Goal: Transaction & Acquisition: Purchase product/service

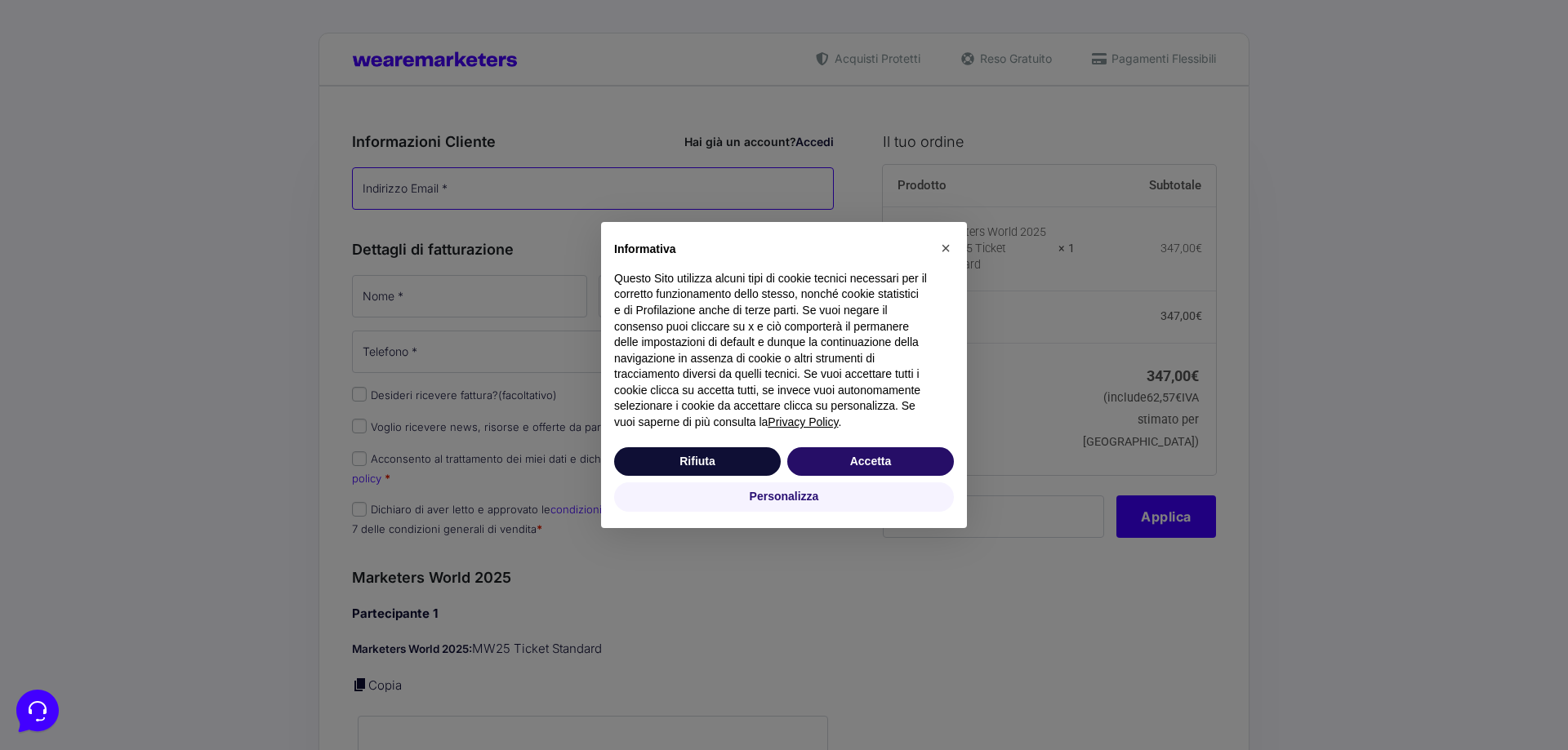
type input "[EMAIL_ADDRESS][DOMAIN_NAME]"
click at [896, 472] on button "Accetta" at bounding box center [870, 462] width 166 height 30
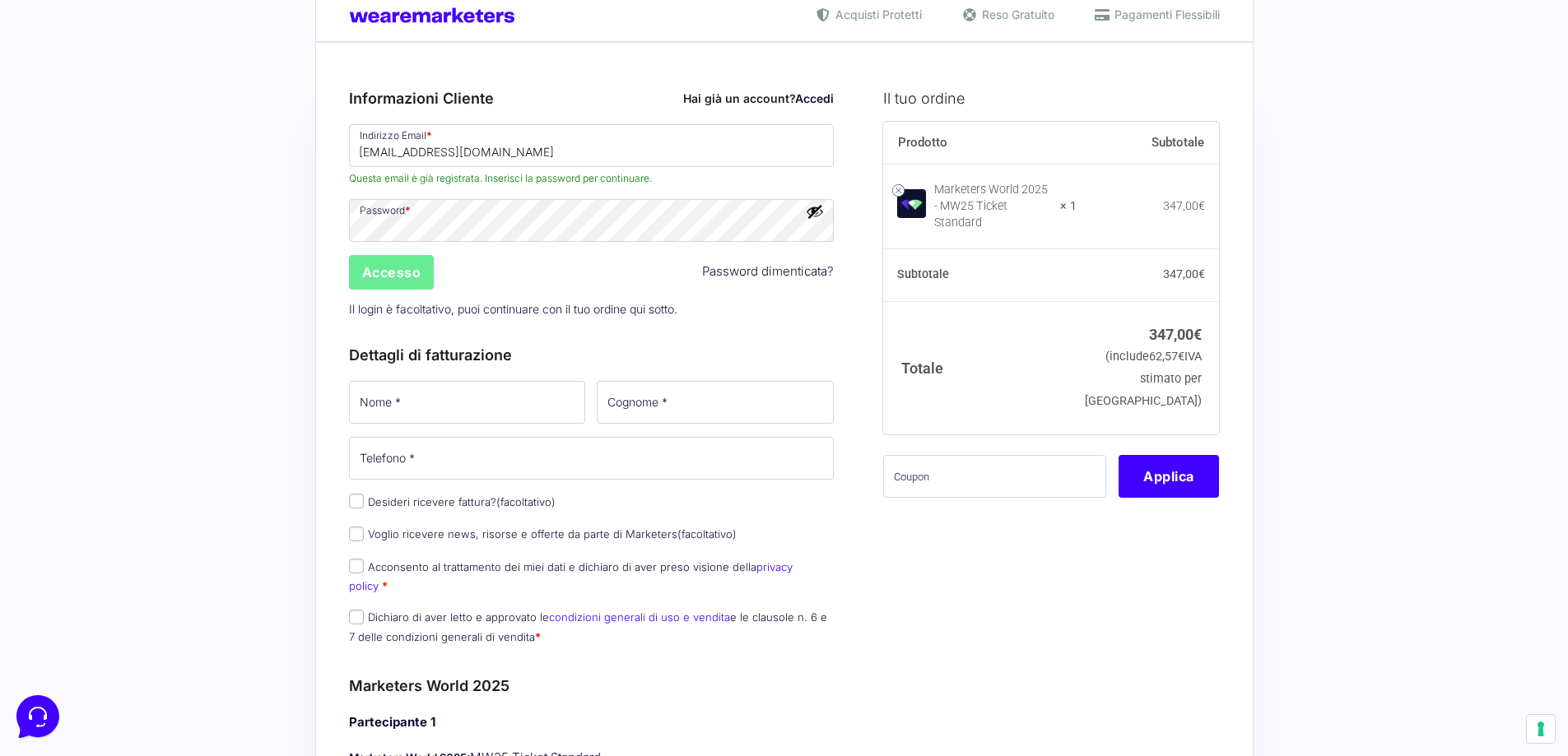
scroll to position [83, 0]
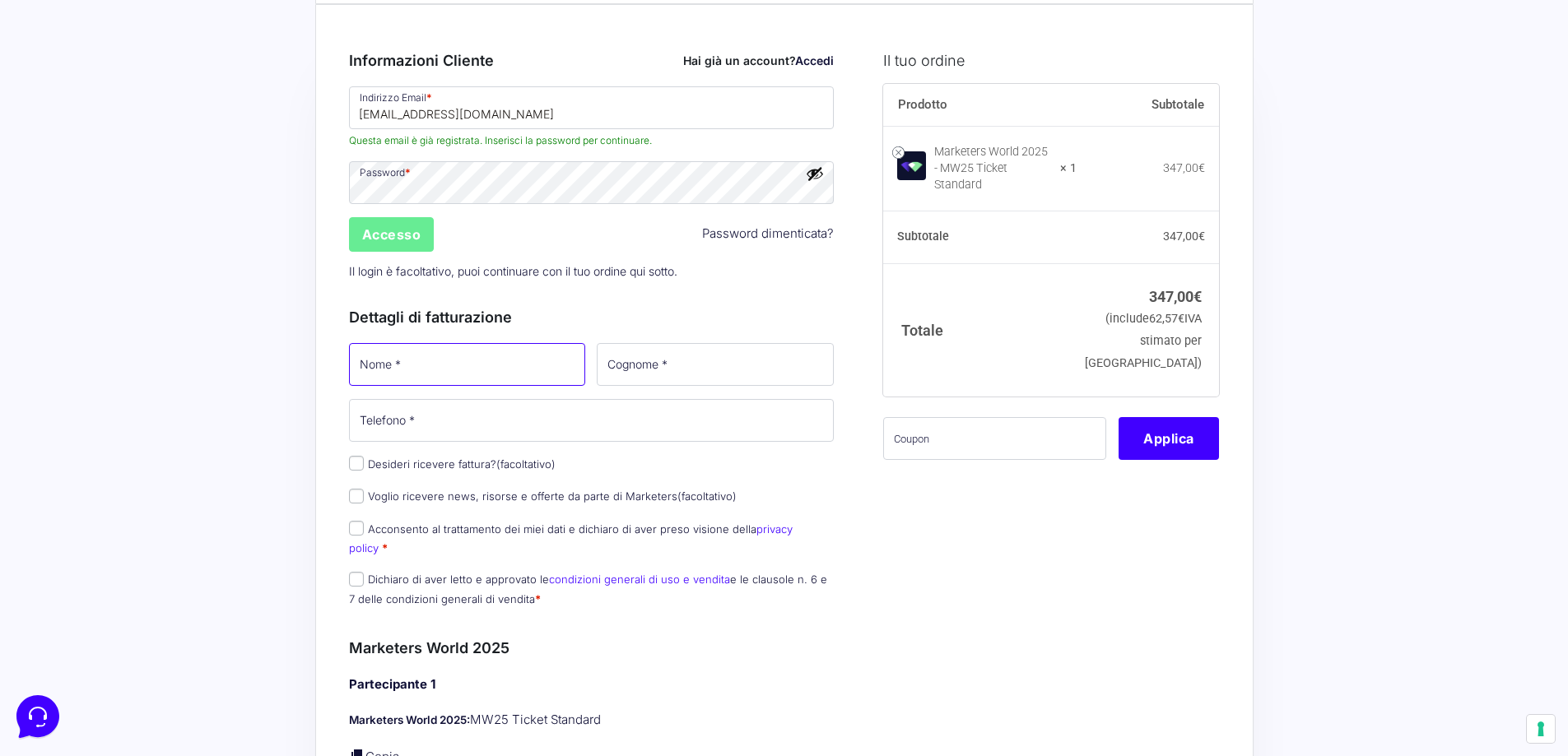
click at [438, 378] on input "Nome *" at bounding box center [467, 364] width 237 height 43
type input "Sofia"
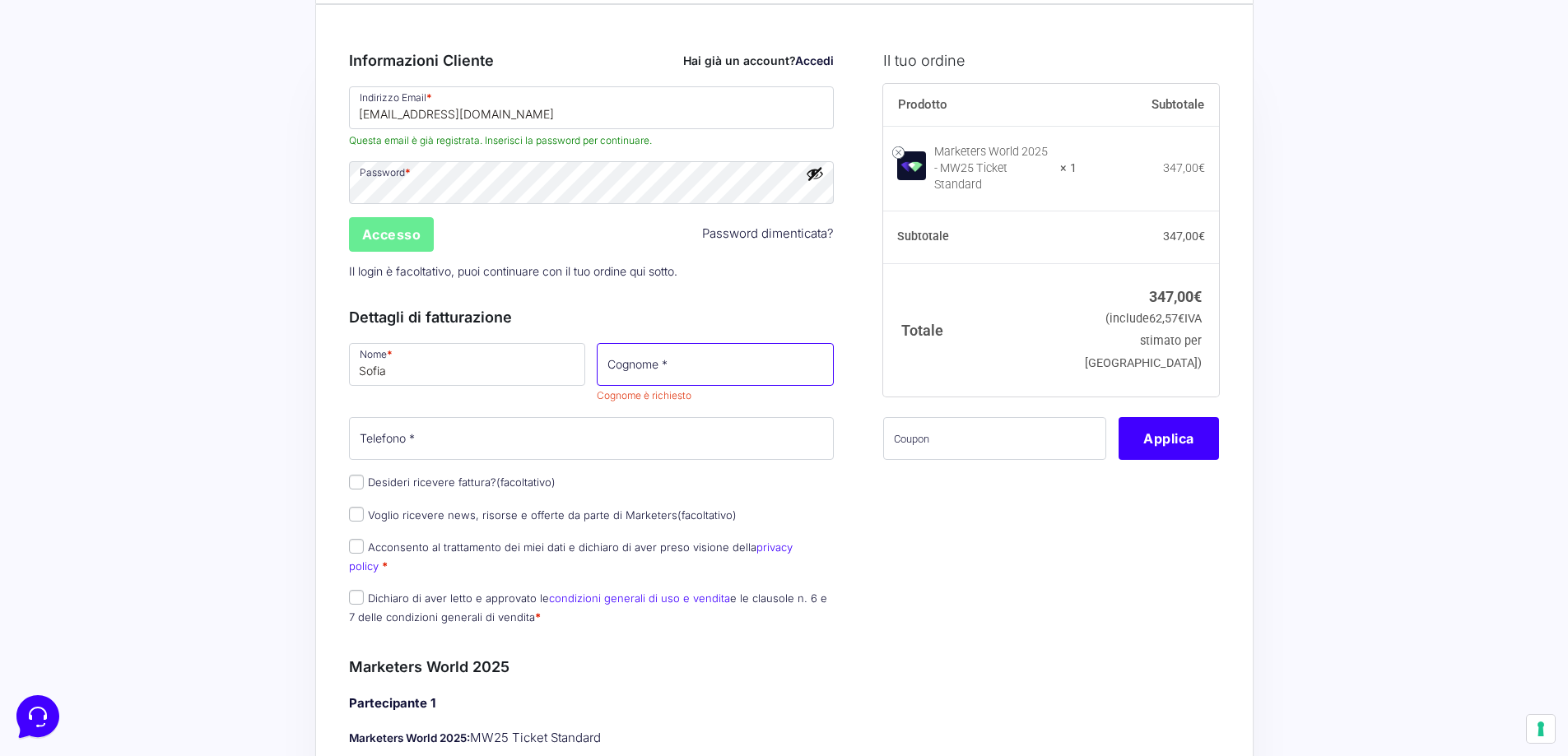
click at [742, 368] on input "Cognome *" at bounding box center [715, 364] width 237 height 43
type input "Tarantino"
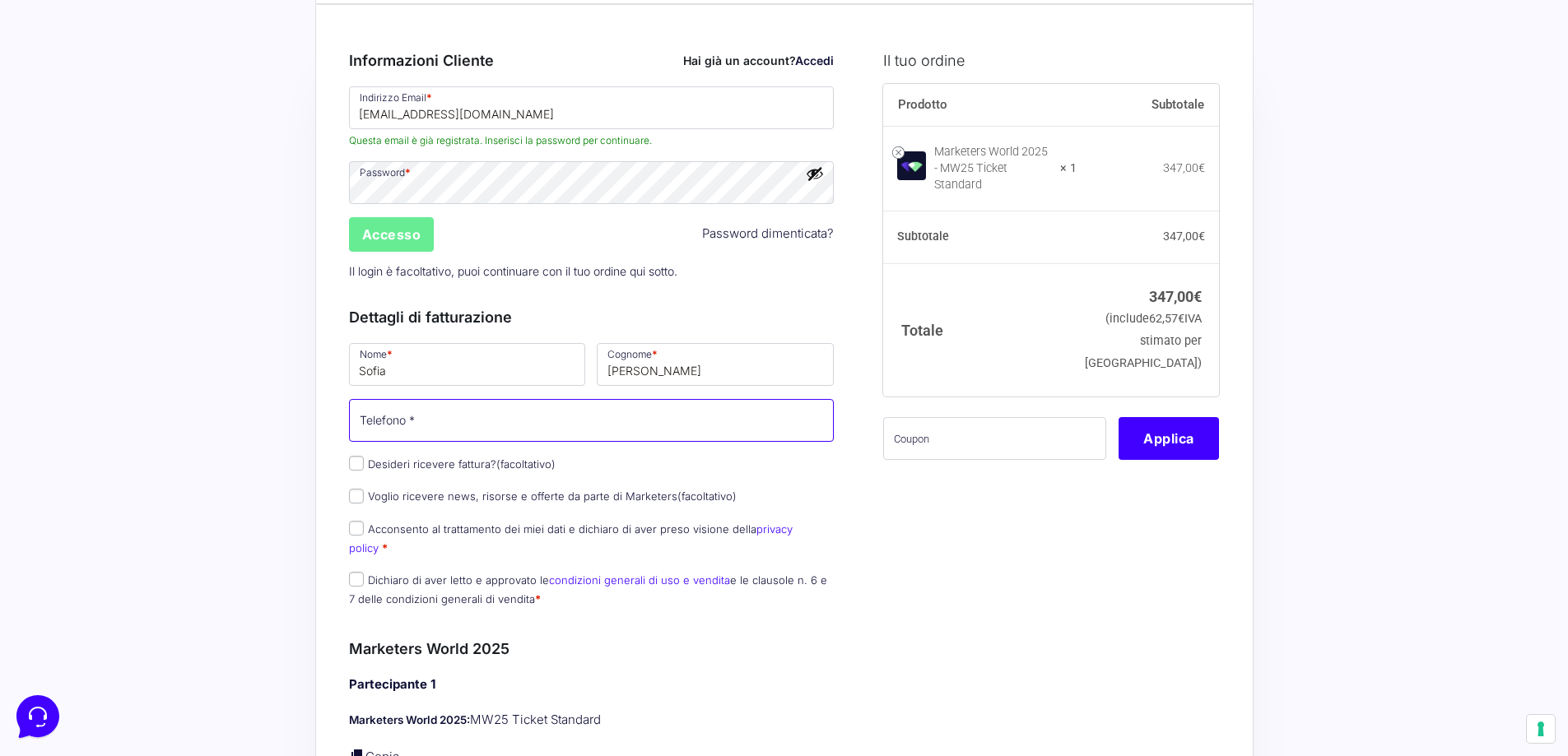
click at [395, 423] on input "Telefono *" at bounding box center [592, 421] width 486 height 43
click at [359, 464] on div "Nome * Sofia Cognome * Tarantino Telefono * Desideri ricevere fattura? (facolta…" at bounding box center [592, 480] width 498 height 279
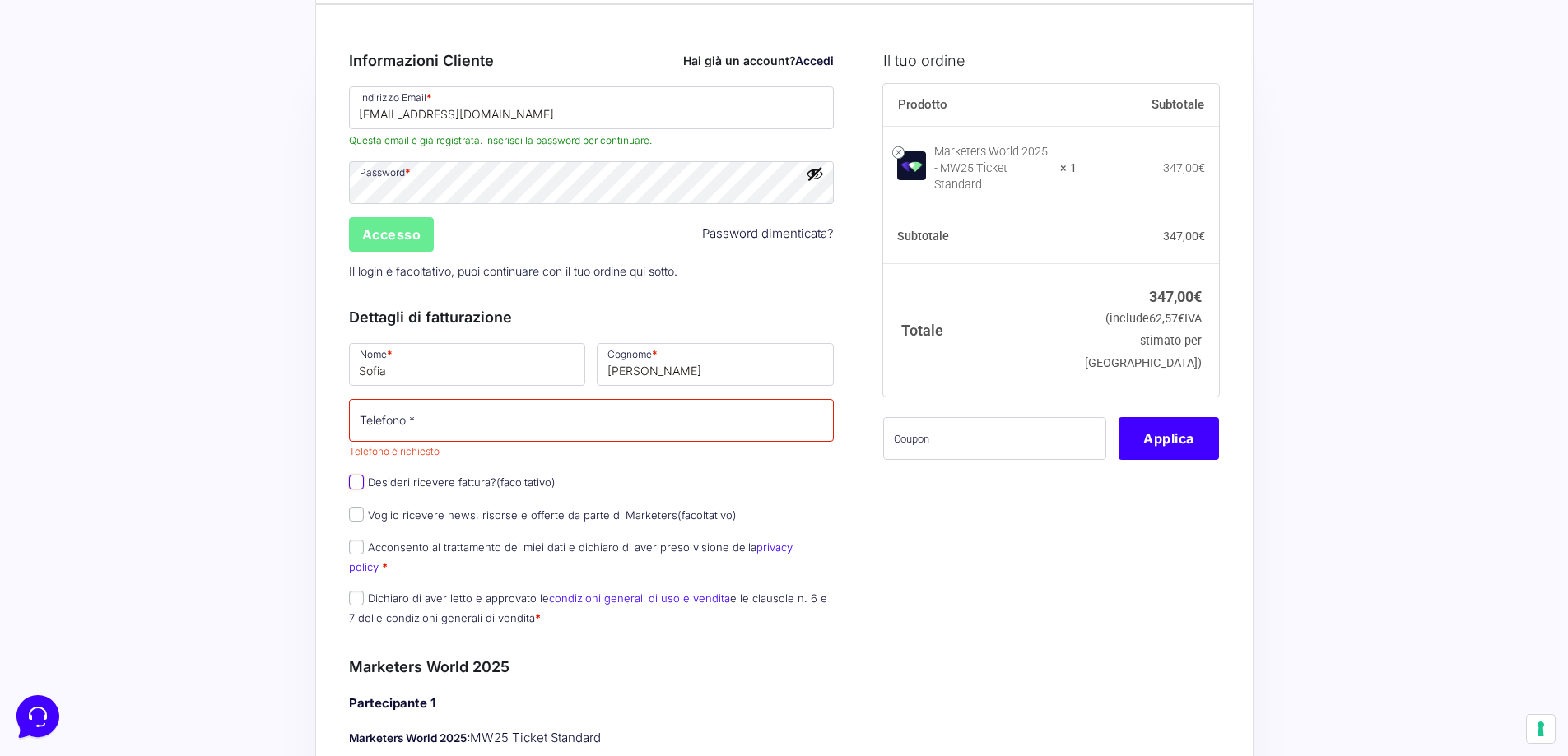
click at [357, 478] on input "Desideri ricevere fattura? (facoltativo)" at bounding box center [356, 483] width 15 height 15
checkbox input "true"
select select "IT"
type input "0000000"
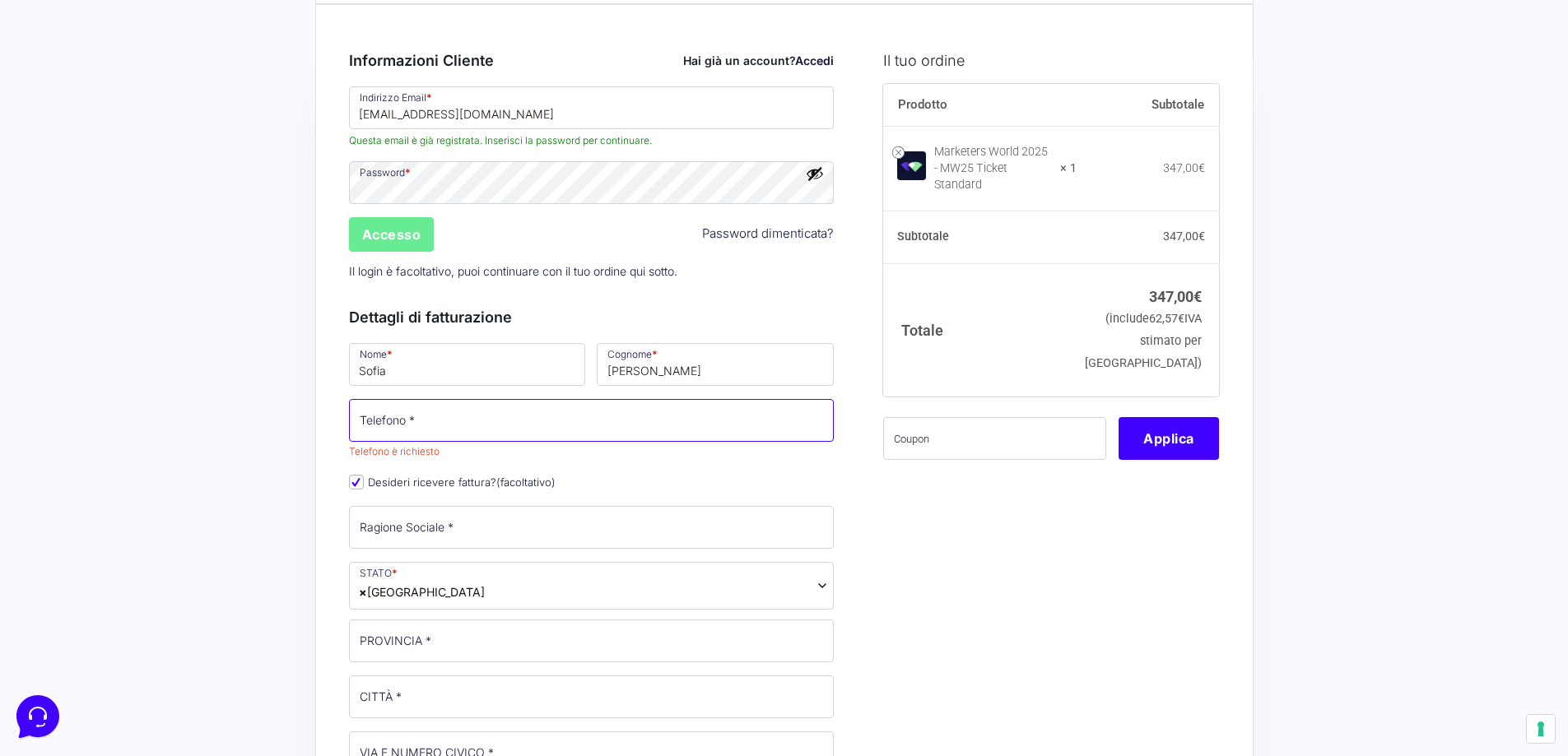
click at [387, 423] on input "Telefono *" at bounding box center [592, 421] width 486 height 43
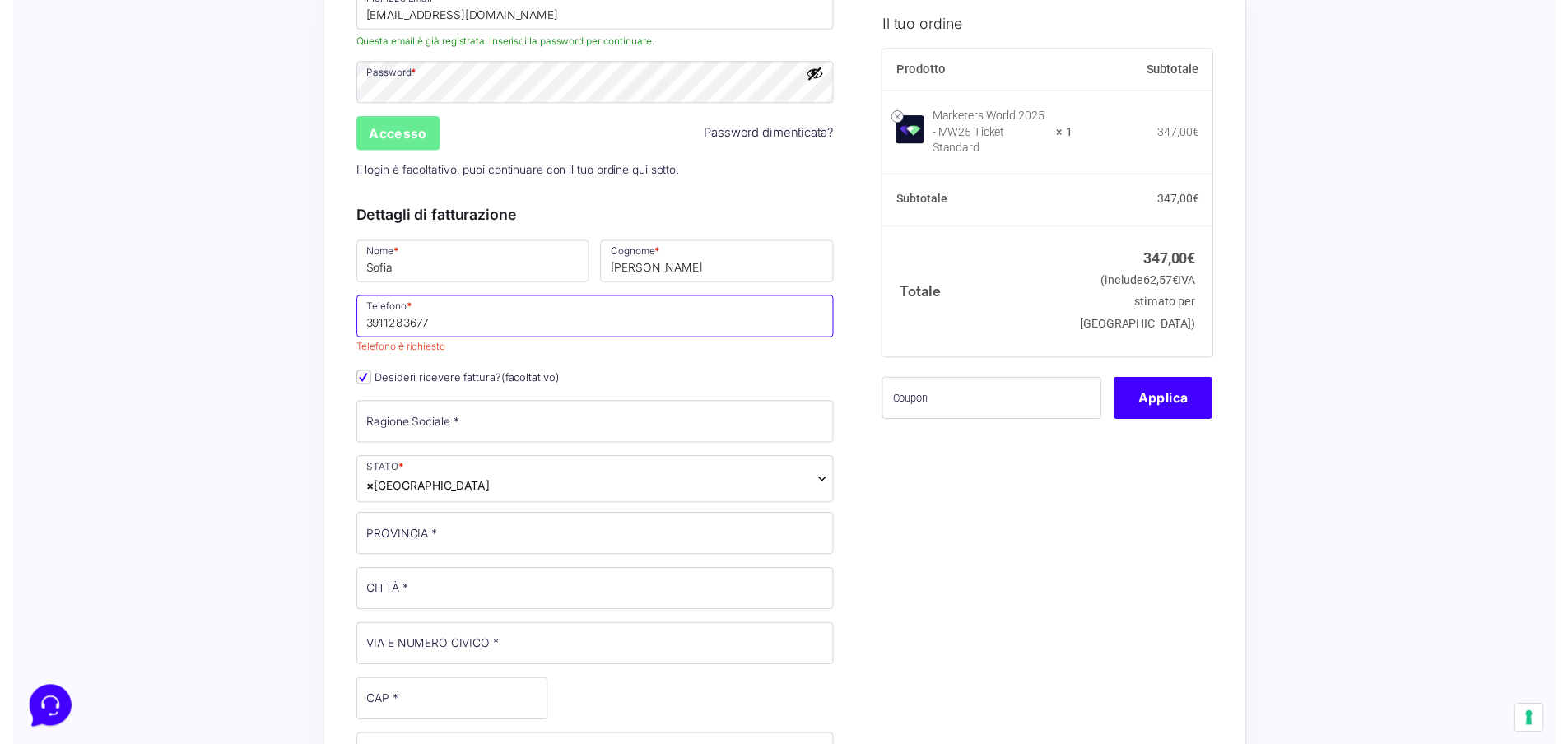
scroll to position [247, 0]
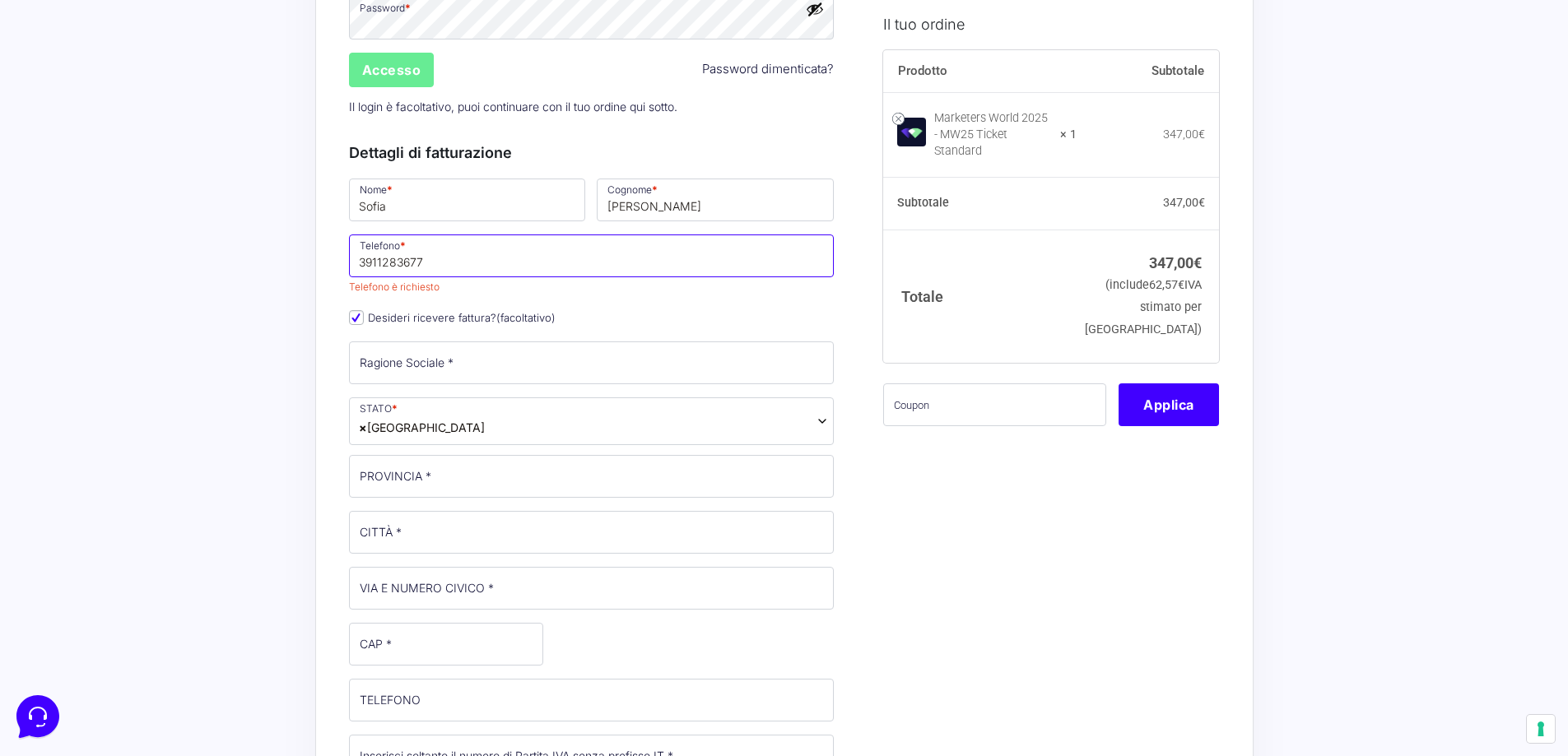
type input "3911283677"
click at [434, 369] on div "Nome * Sofia Cognome * Tarantino Telefono * 3911283677 Telefono è richiesto Des…" at bounding box center [592, 606] width 498 height 859
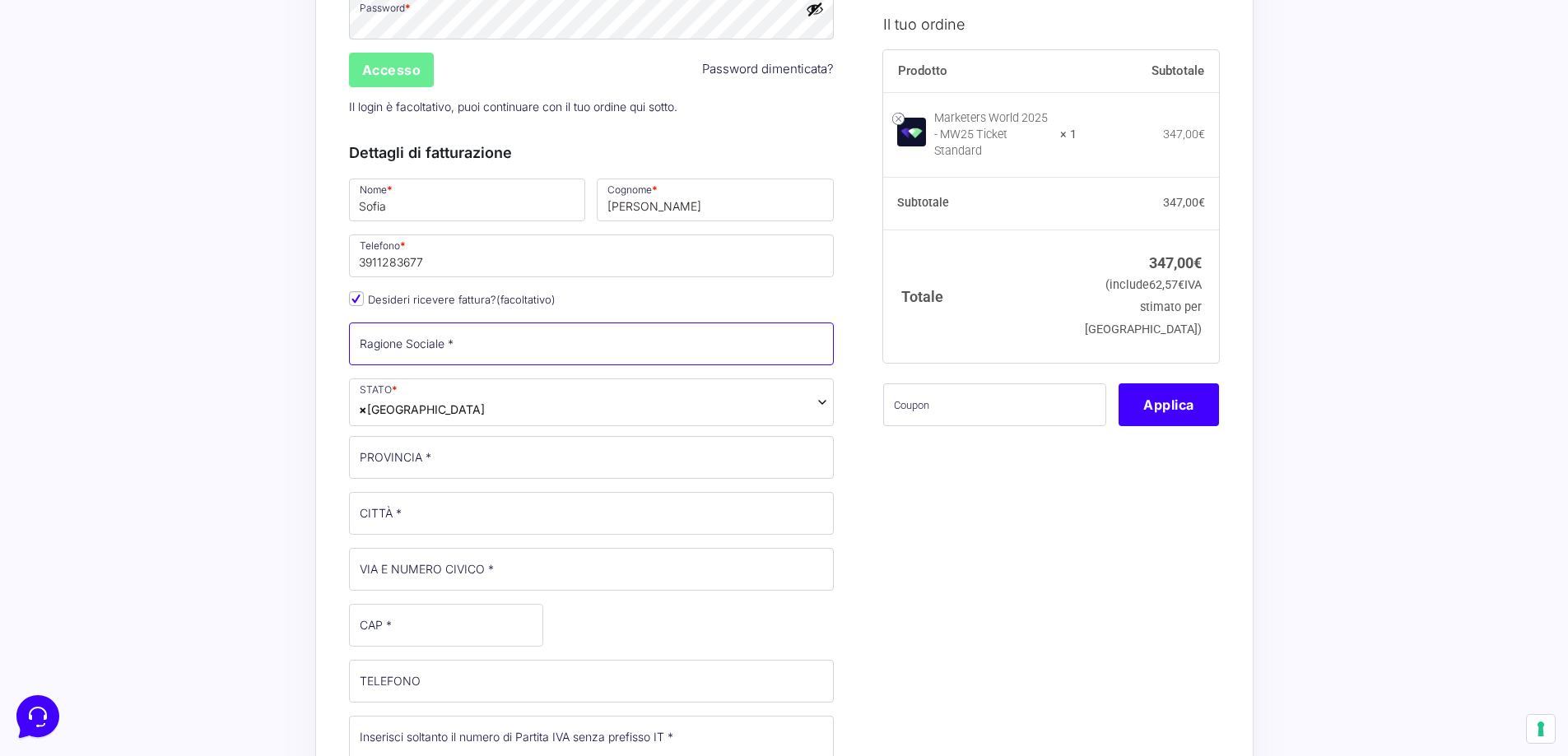
type input "DB S.r.l. Società Benefit"
click at [479, 402] on span "× Italia" at bounding box center [592, 402] width 486 height 48
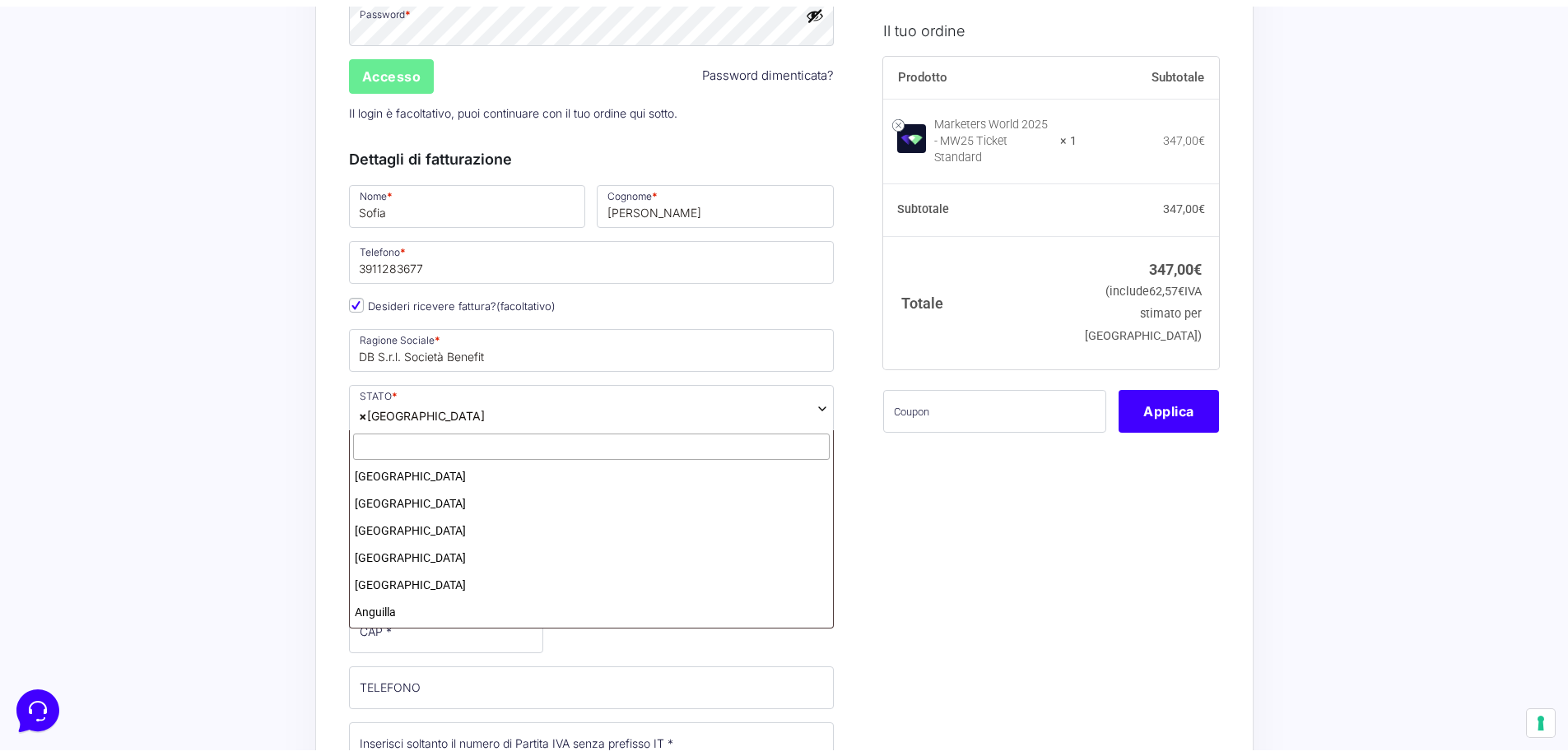
scroll to position [3122, 0]
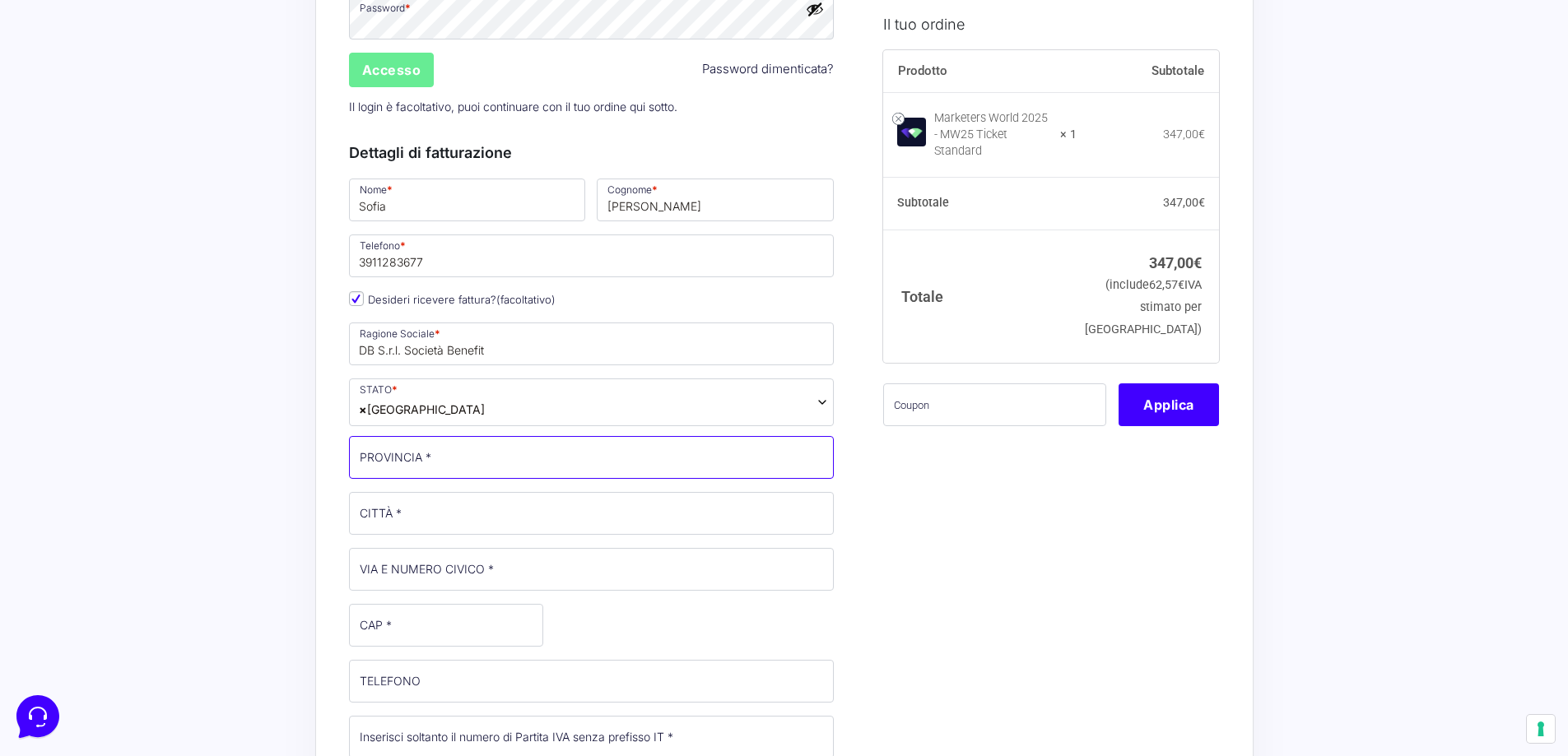
click at [428, 450] on input "PROVINCIA *" at bounding box center [592, 458] width 486 height 43
type input "UDine"
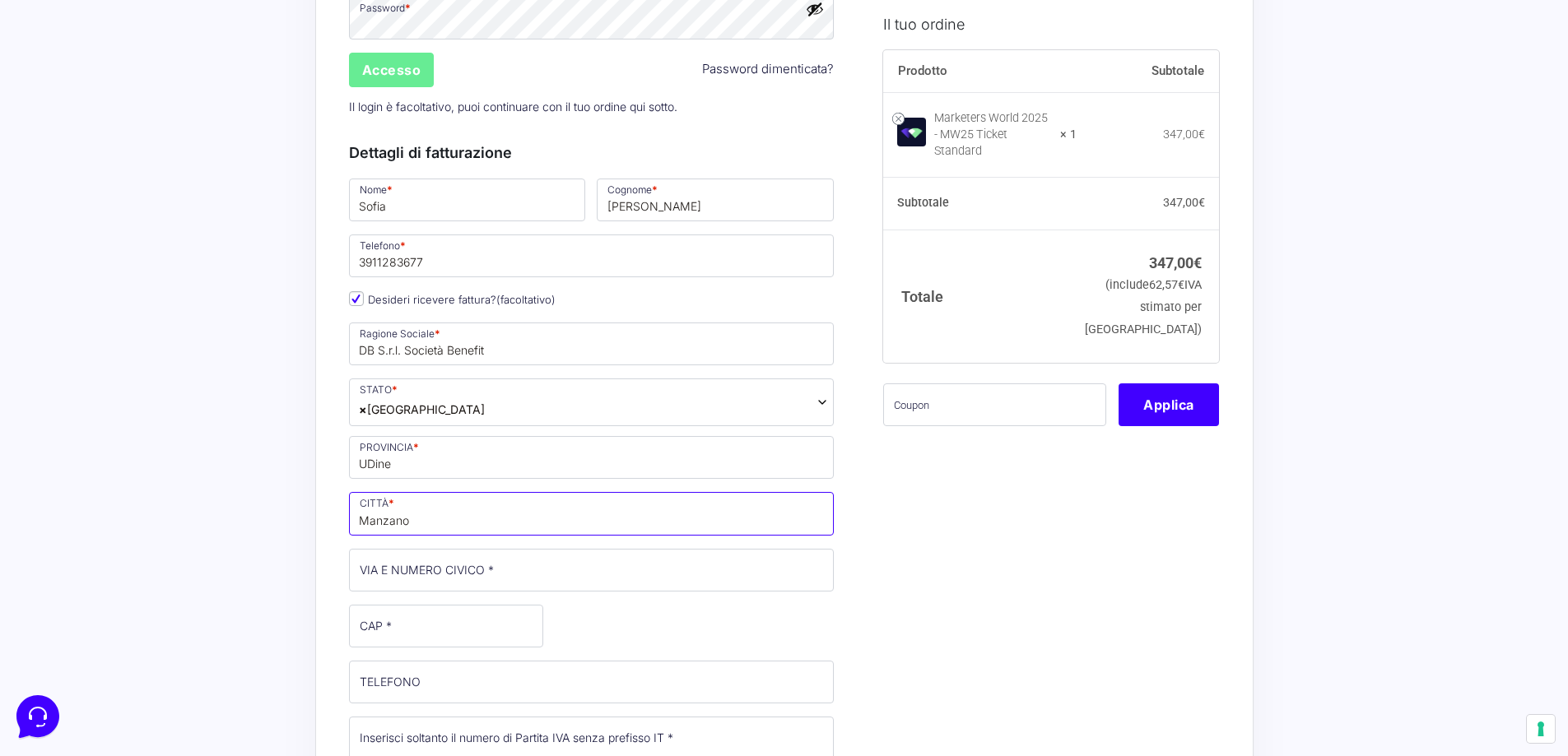
type input "Manzano"
type input "[STREET_ADDRESS]"
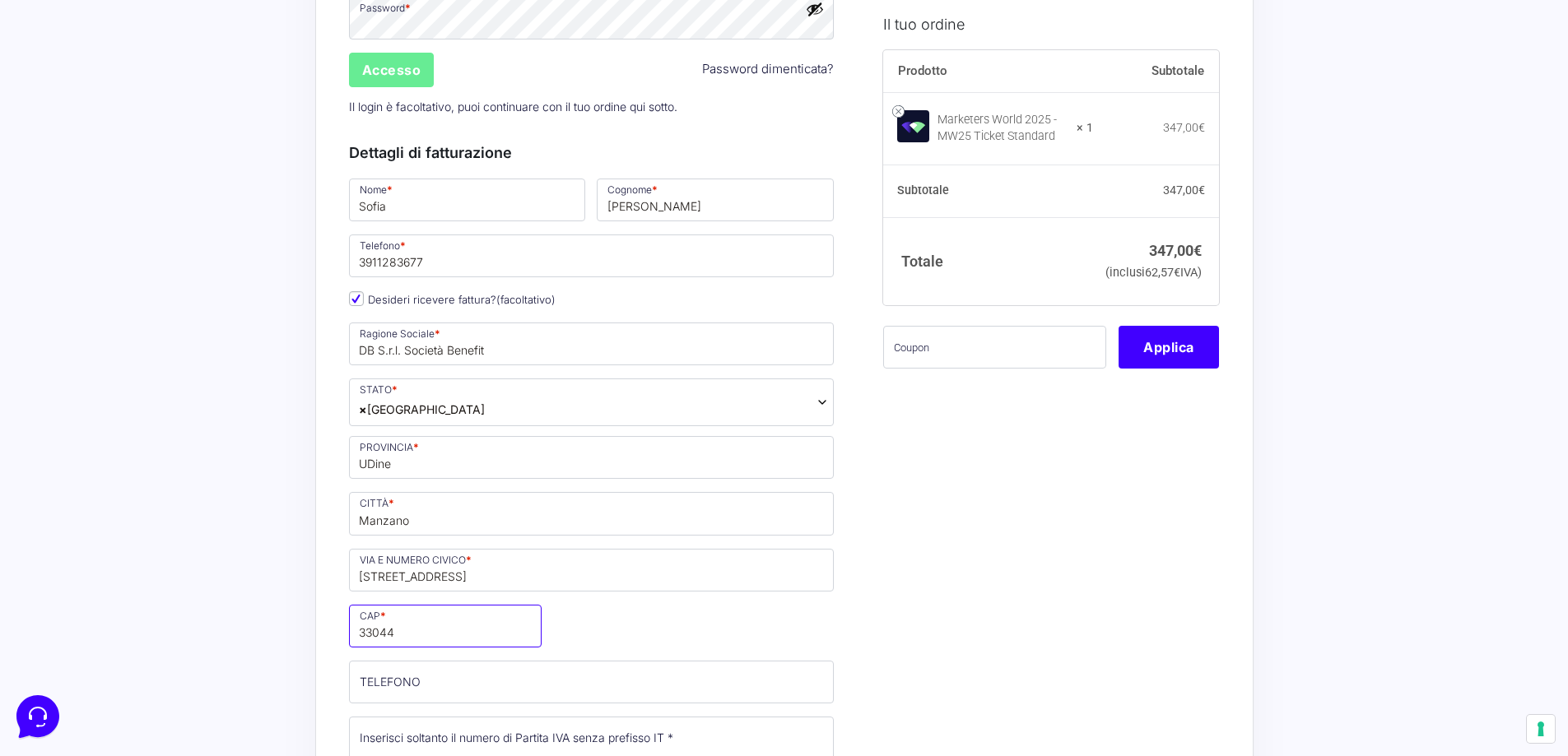
type input "33044"
type input "04321799117"
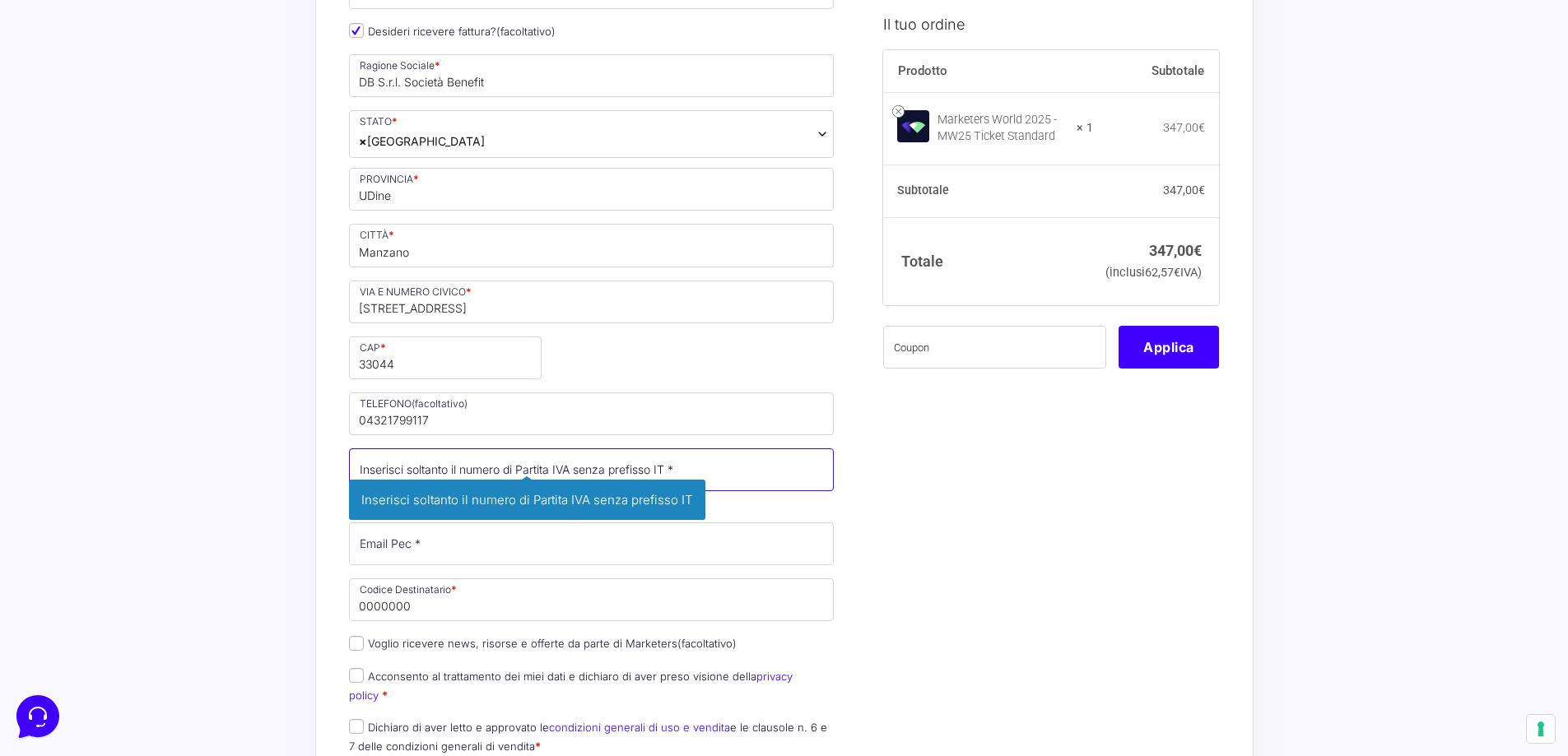
scroll to position [579, 0]
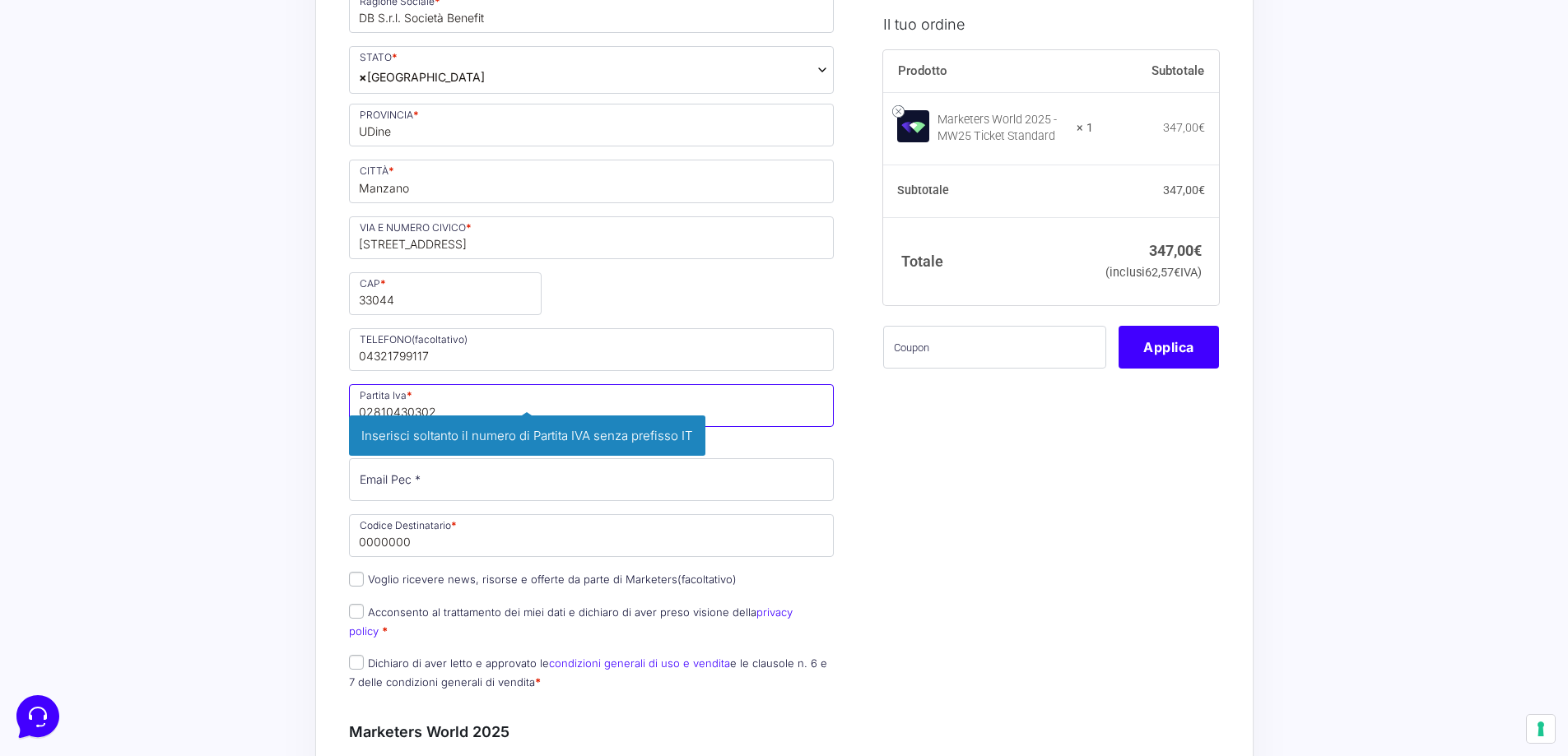
type input "02810430302"
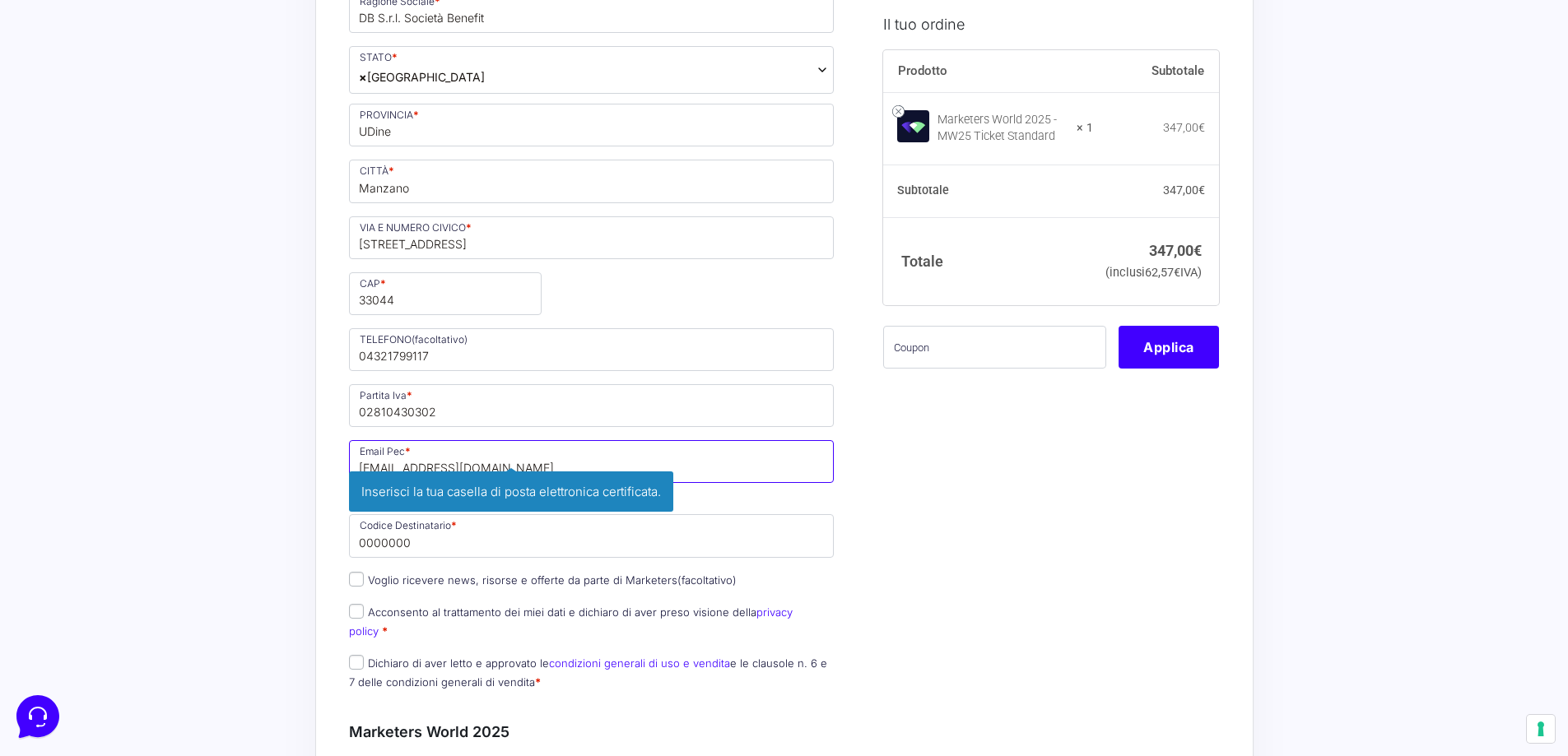
type input "[EMAIL_ADDRESS][DOMAIN_NAME]"
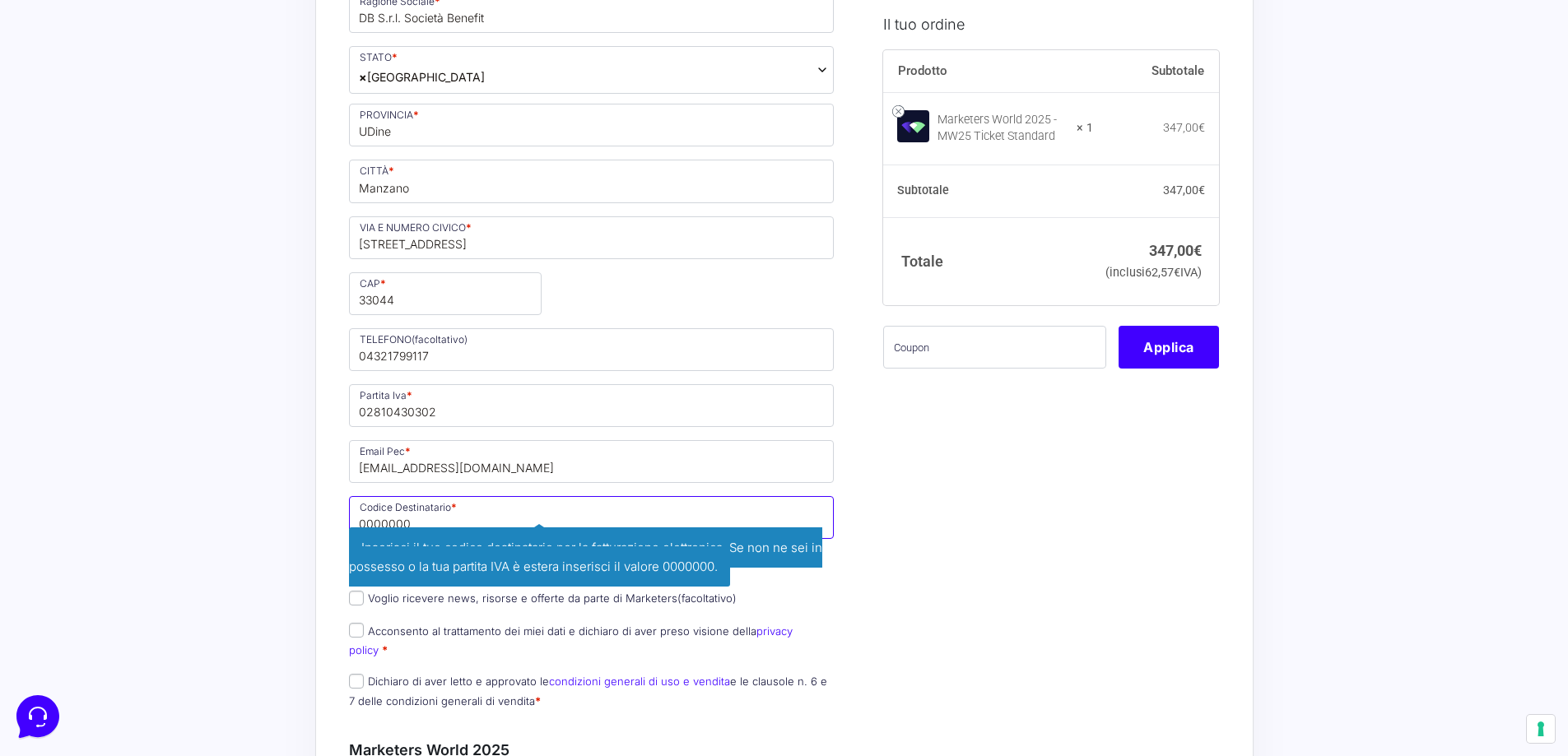
paste input "M5UXCR1"
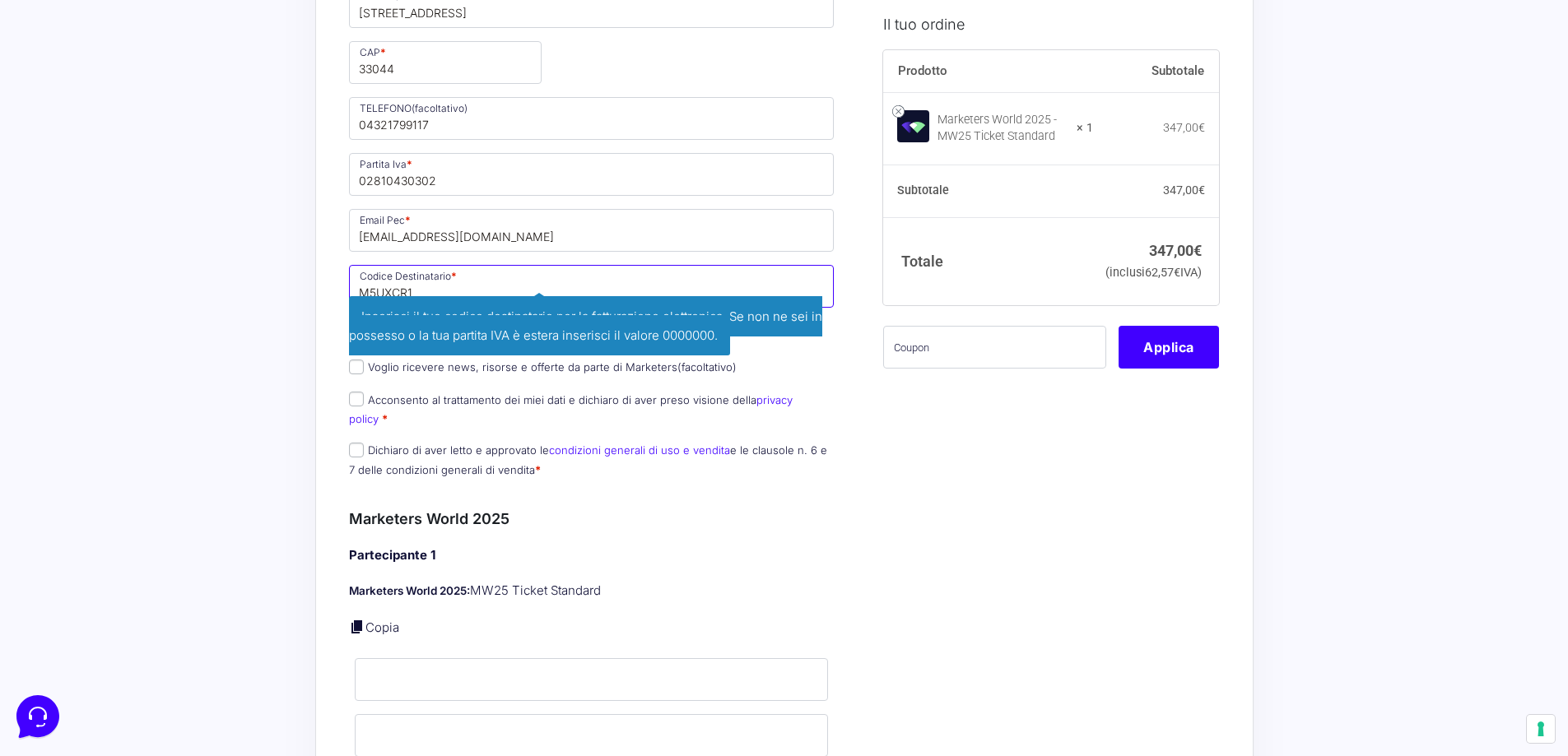
scroll to position [826, 0]
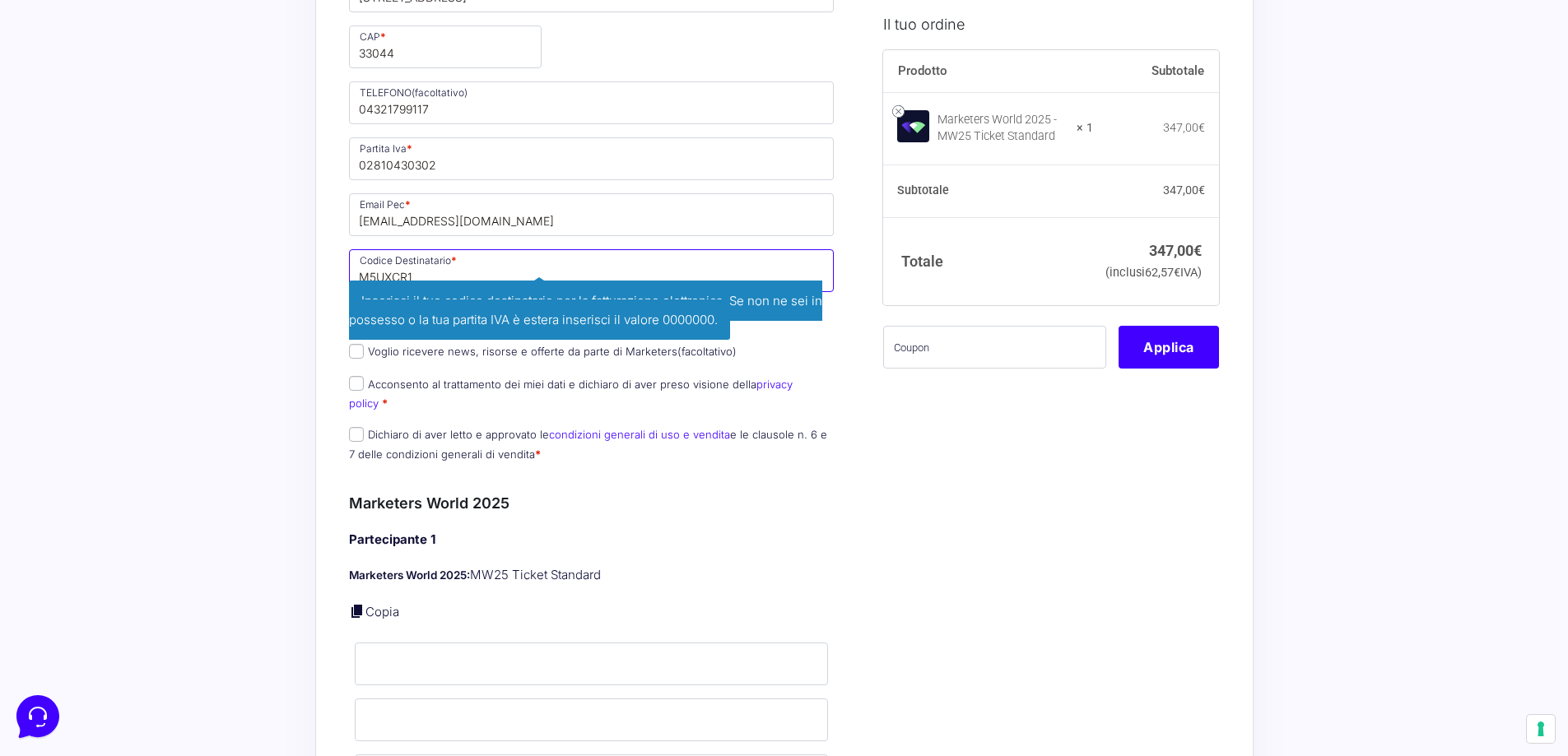
type input "M5UXCR1"
click at [205, 439] on div "Acquisti Protetti Reso Gratuito Pagamenti Flessibili Riepilogo Ordine 347,00 € …" at bounding box center [784, 592] width 1568 height 2836
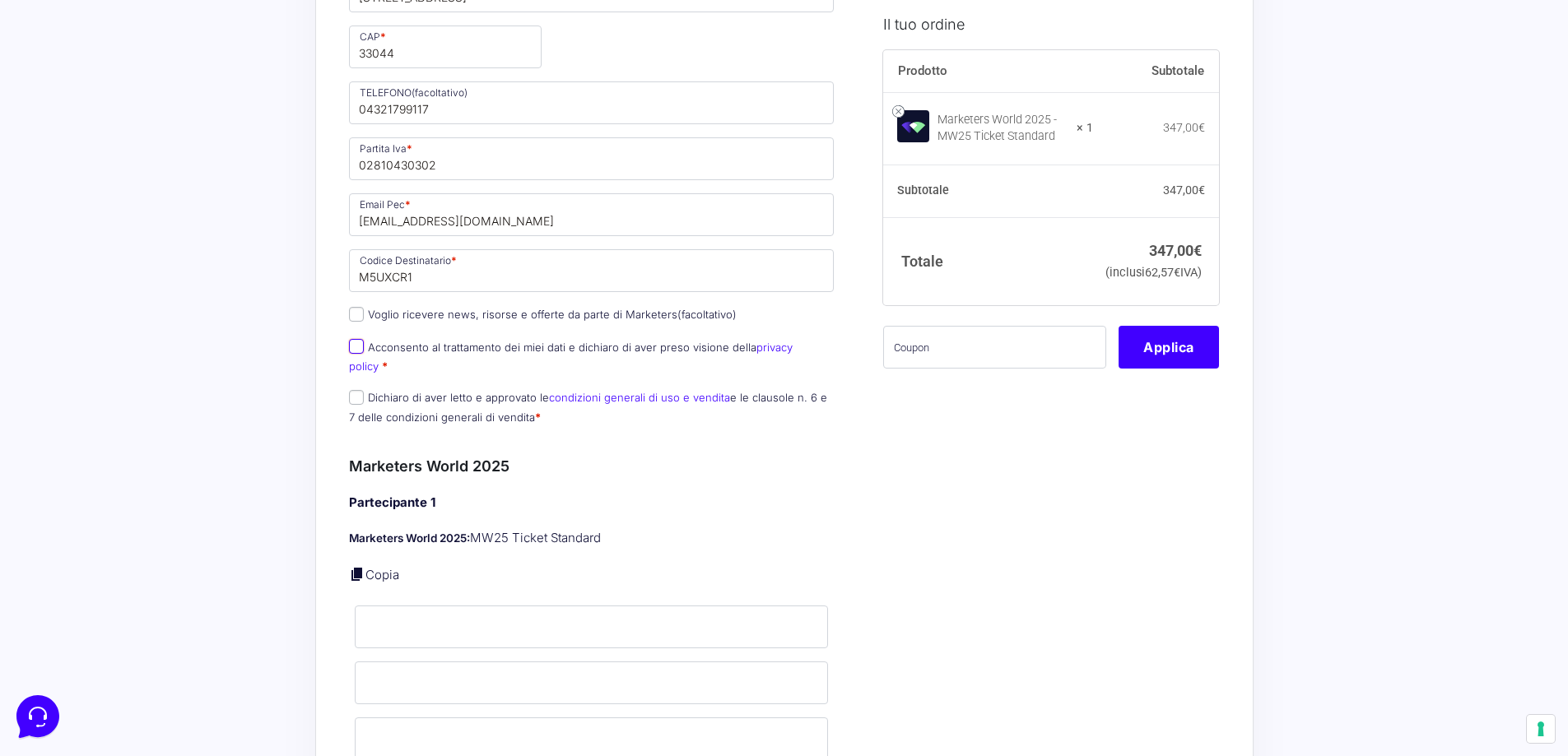
click at [360, 352] on input "Acconsento al trattamento dei miei dati e dichiaro di aver preso visione della …" at bounding box center [356, 346] width 15 height 15
checkbox input "true"
click at [358, 390] on input "Dichiaro di aver letto e approvato le condizioni generali di uso e vendita e le…" at bounding box center [356, 397] width 15 height 15
checkbox input "true"
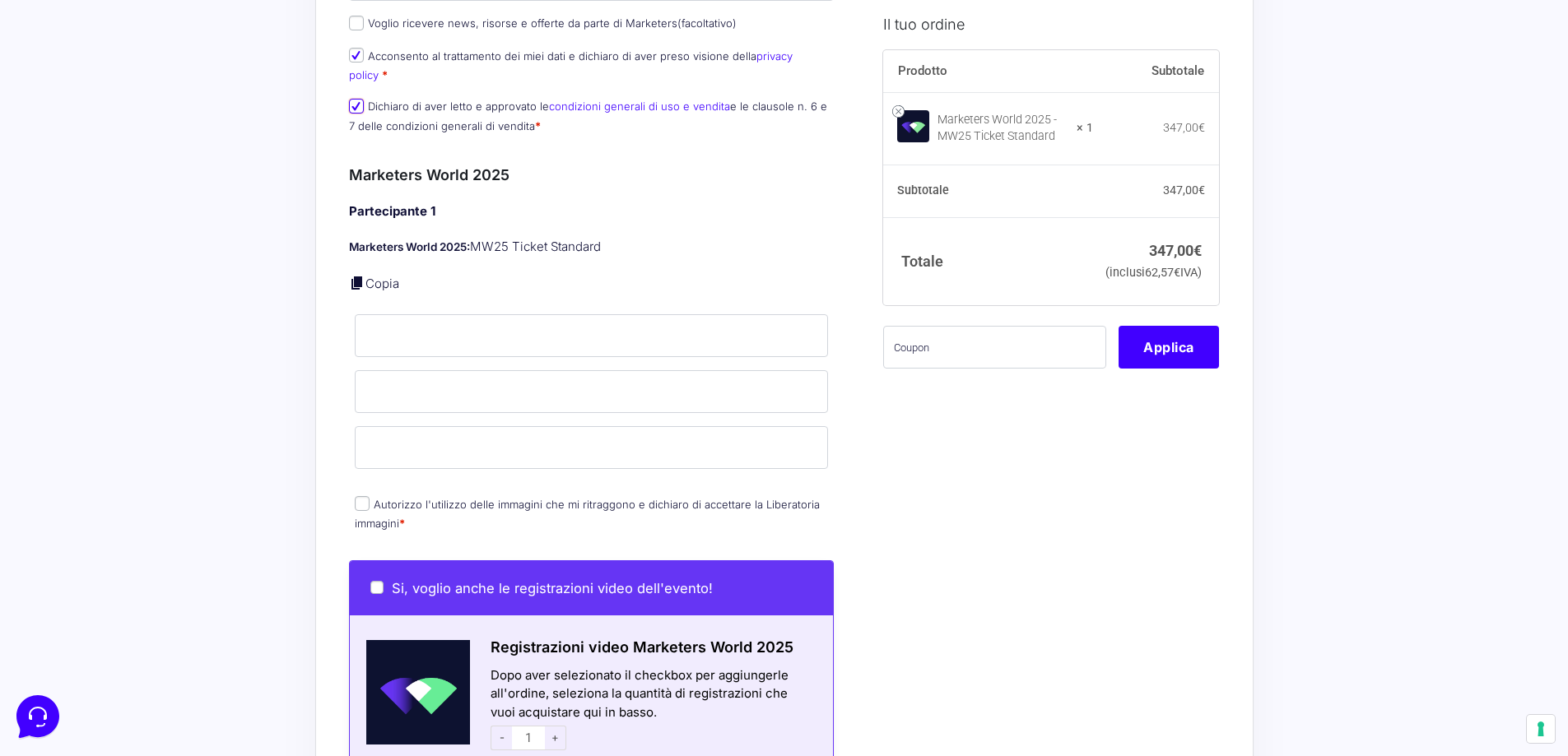
scroll to position [1238, 0]
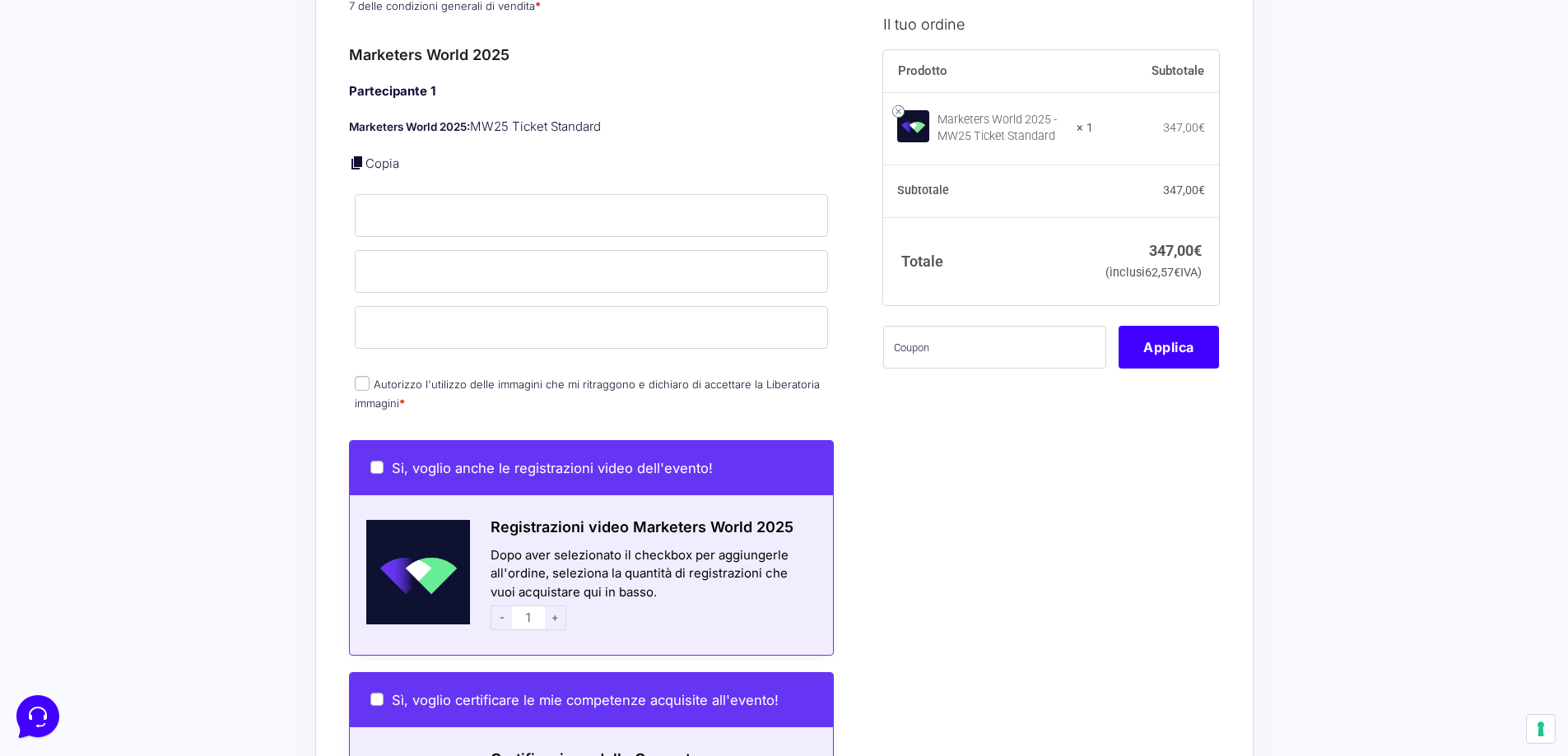
click at [356, 376] on input "Autorizzo l'utilizzo delle immagini che mi ritraggono e dichiaro di accettare l…" at bounding box center [362, 383] width 15 height 15
checkbox input "true"
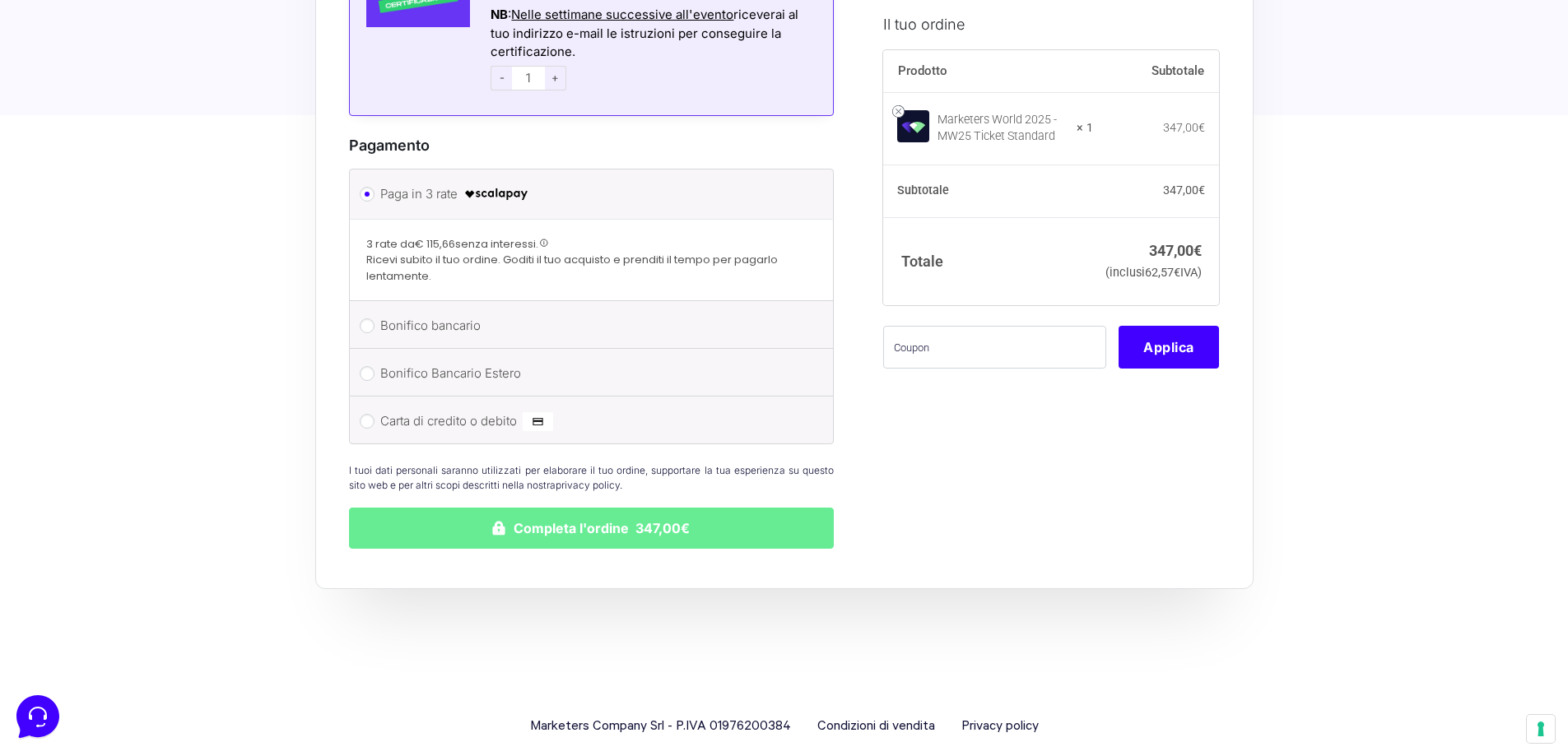
scroll to position [2129, 0]
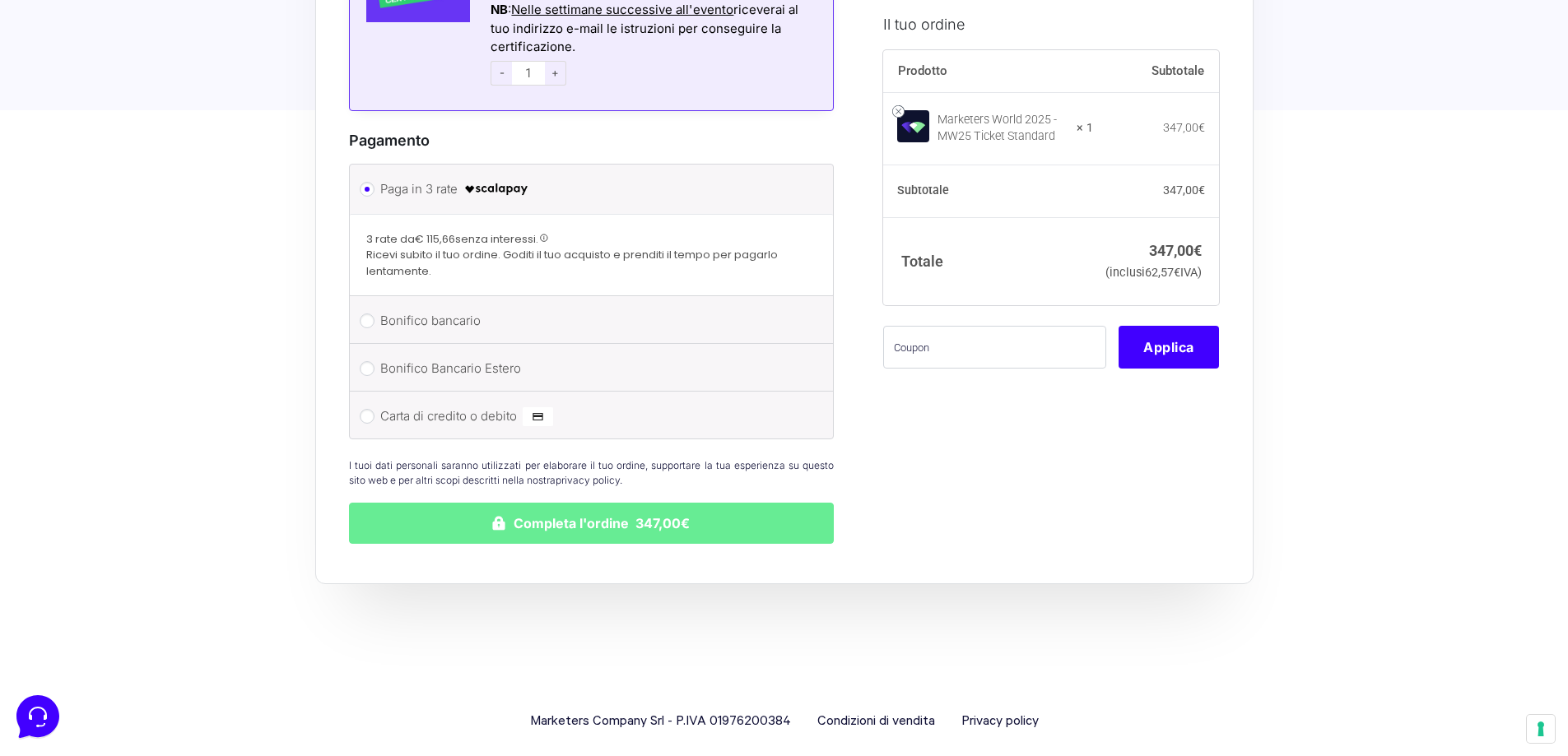
click at [450, 404] on label "Carta di credito o debito" at bounding box center [589, 416] width 417 height 25
click at [374, 409] on input "Carta di credito o debito" at bounding box center [367, 416] width 15 height 15
radio input "true"
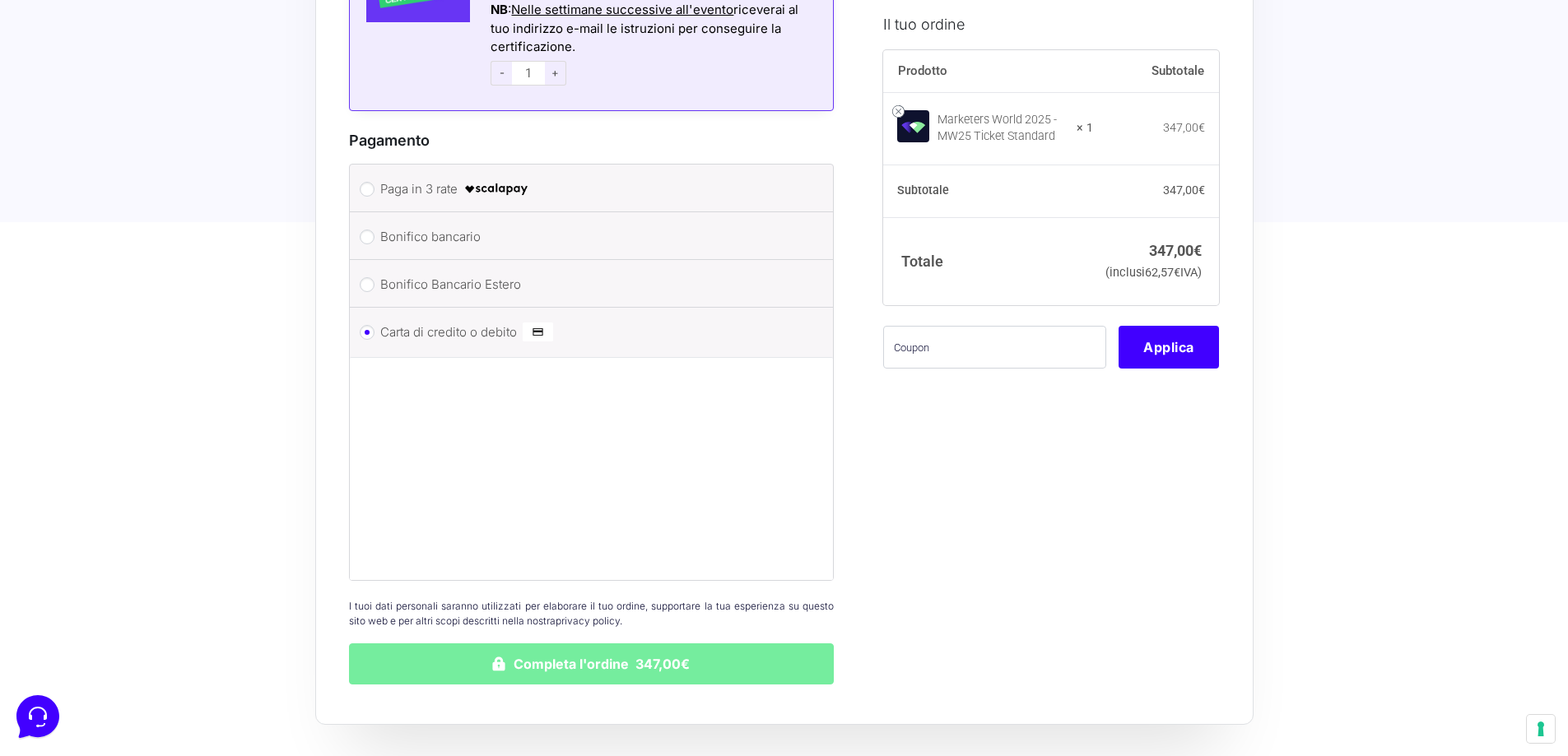
click at [473, 663] on button "Completa l'ordine 347,00€" at bounding box center [592, 664] width 486 height 41
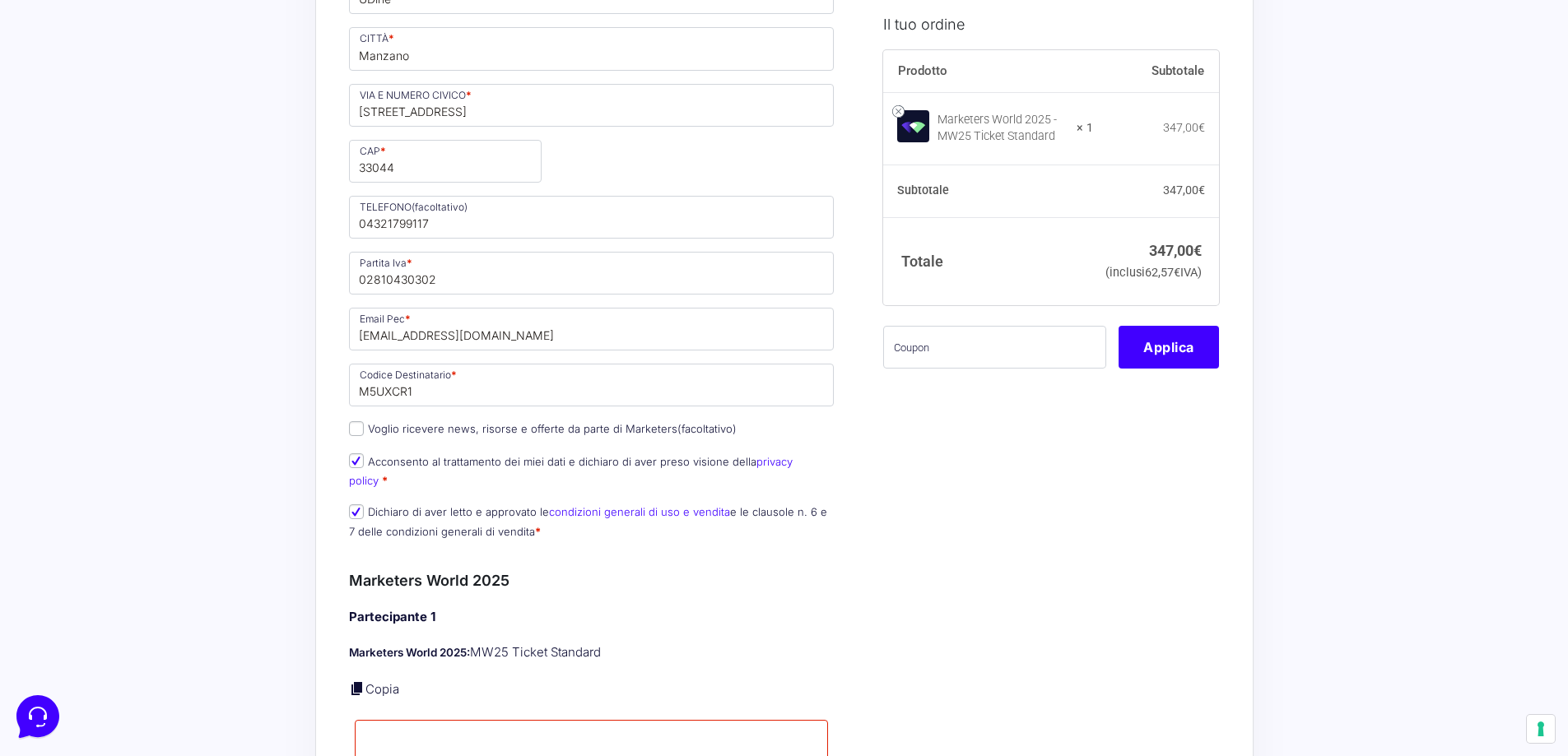
scroll to position [360, 0]
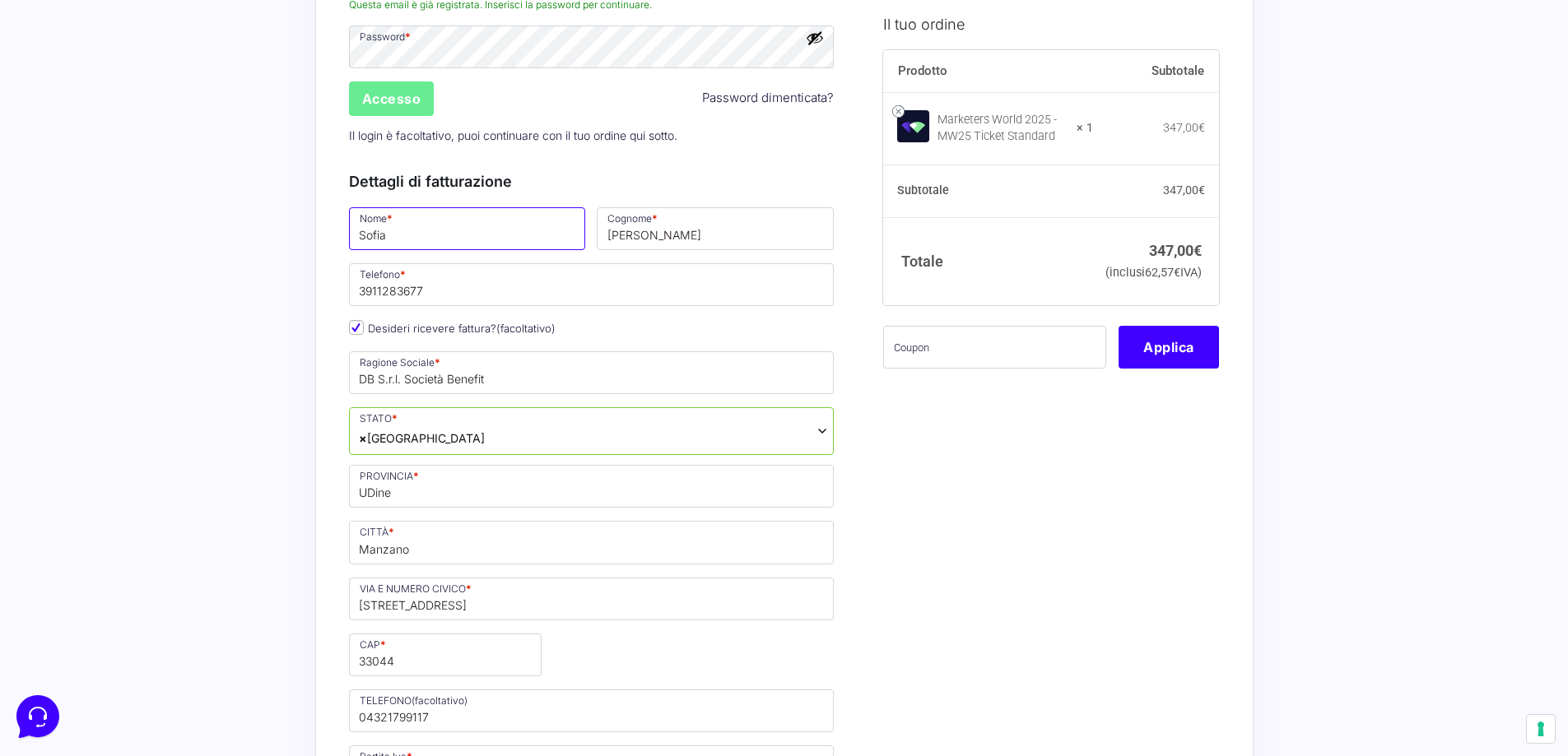
drag, startPoint x: 448, startPoint y: 239, endPoint x: 312, endPoint y: 244, distance: 136.1
type input "David"
drag, startPoint x: 693, startPoint y: 248, endPoint x: 508, endPoint y: 249, distance: 185.0
click at [508, 249] on div "Nome * David Cognome * Tarantino Telefono * 3911283677 Desideri ricevere fattur…" at bounding box center [592, 625] width 498 height 841
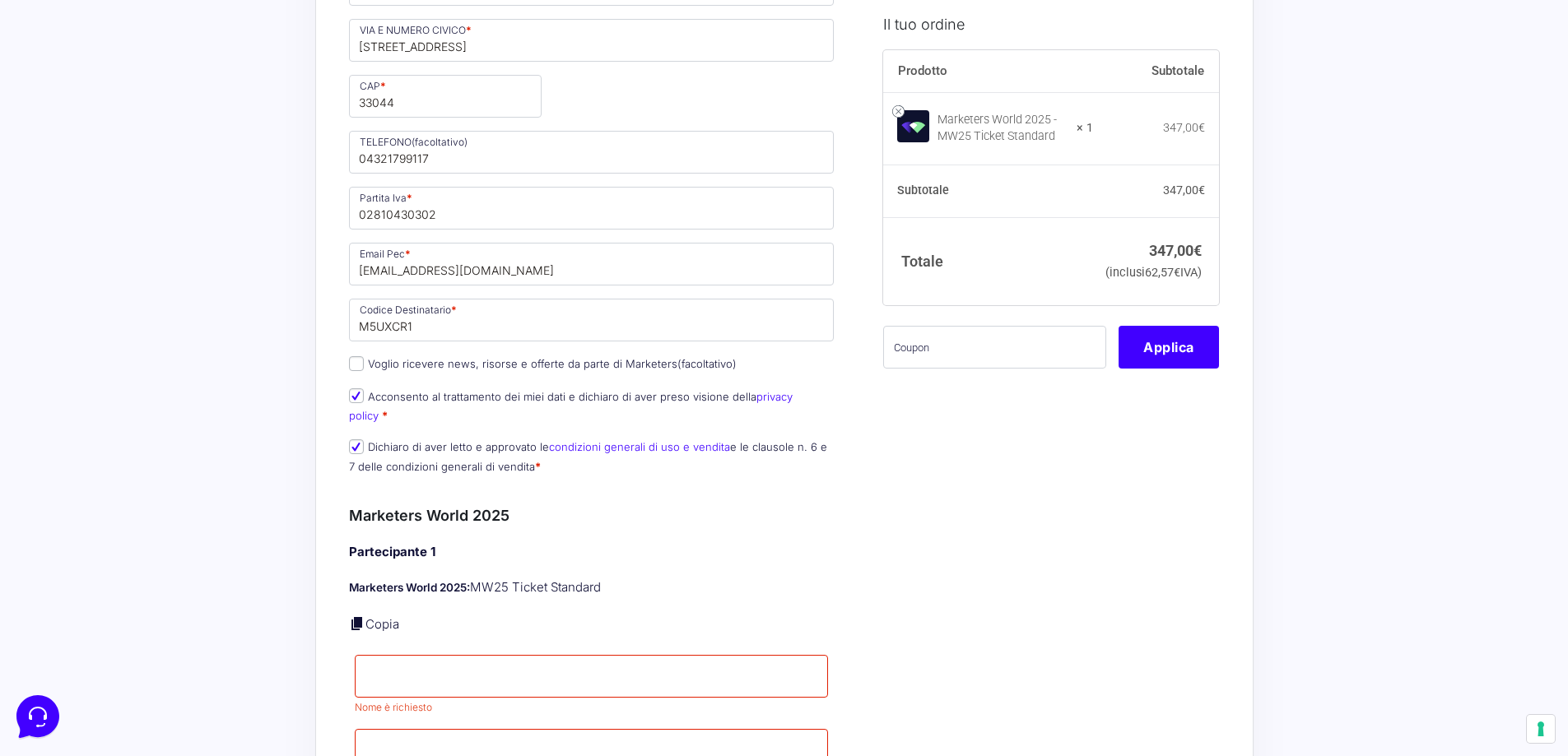
scroll to position [1101, 0]
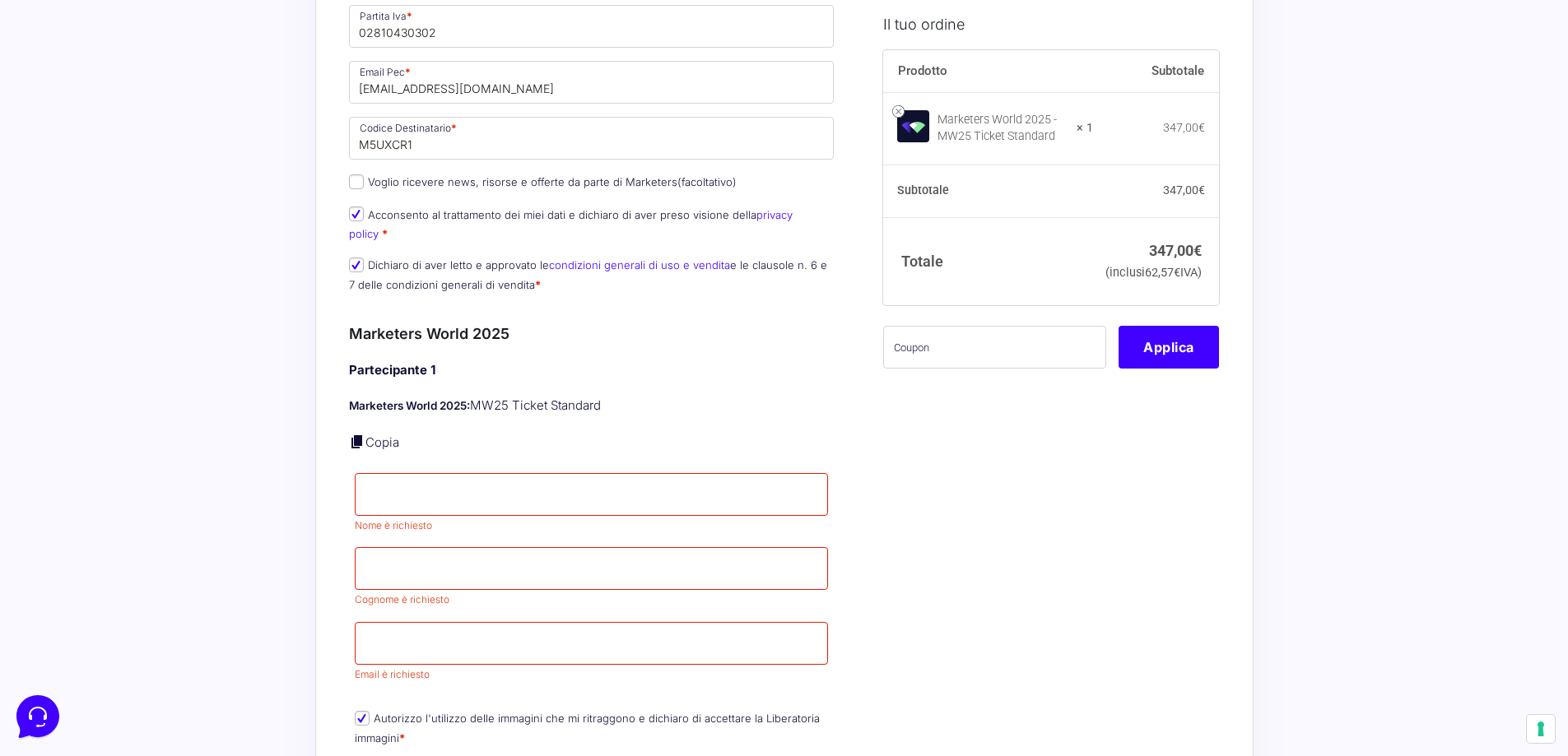
type input "Gentili"
click at [513, 473] on input "Nome *" at bounding box center [592, 495] width 474 height 43
type input "Sofia"
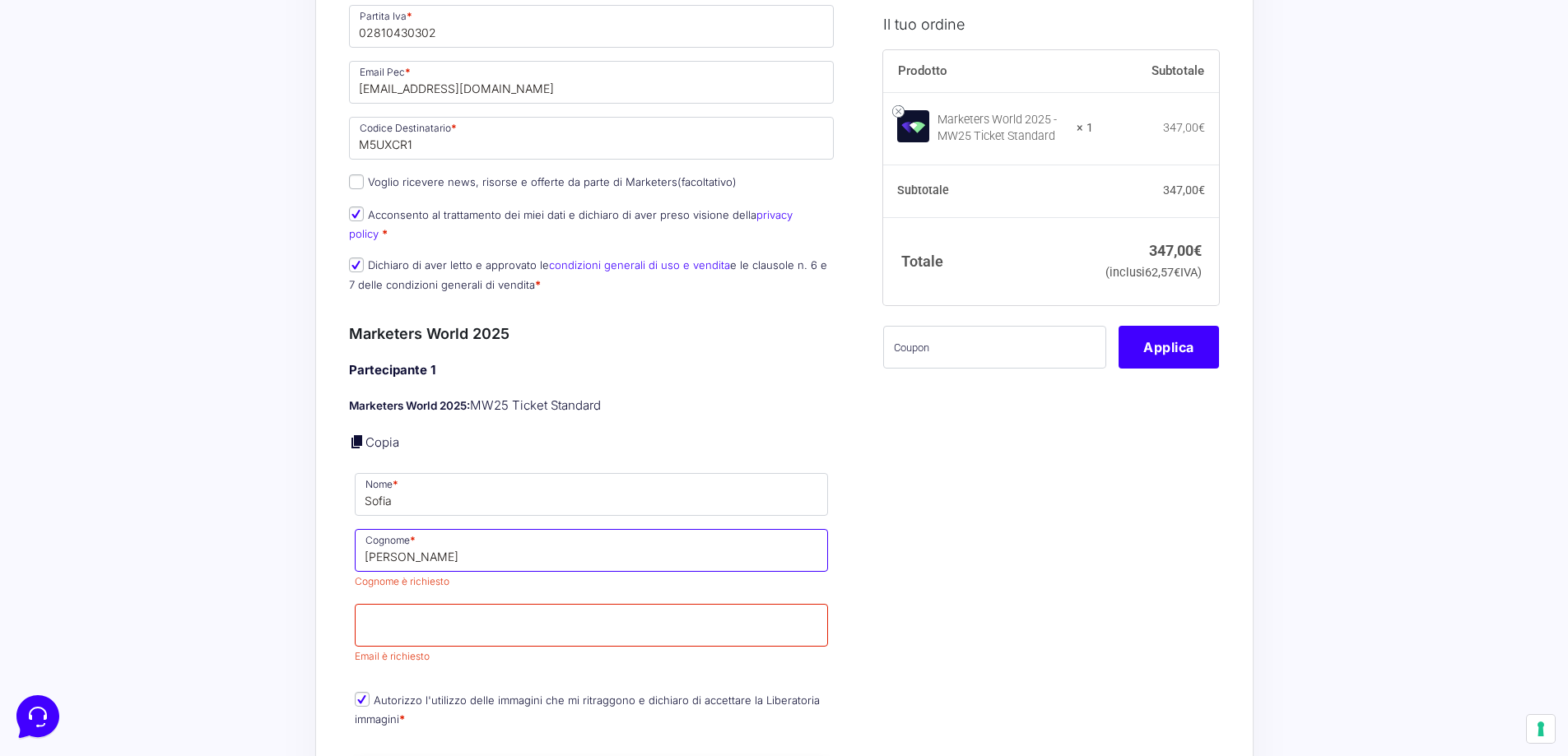
type input "Tarantino"
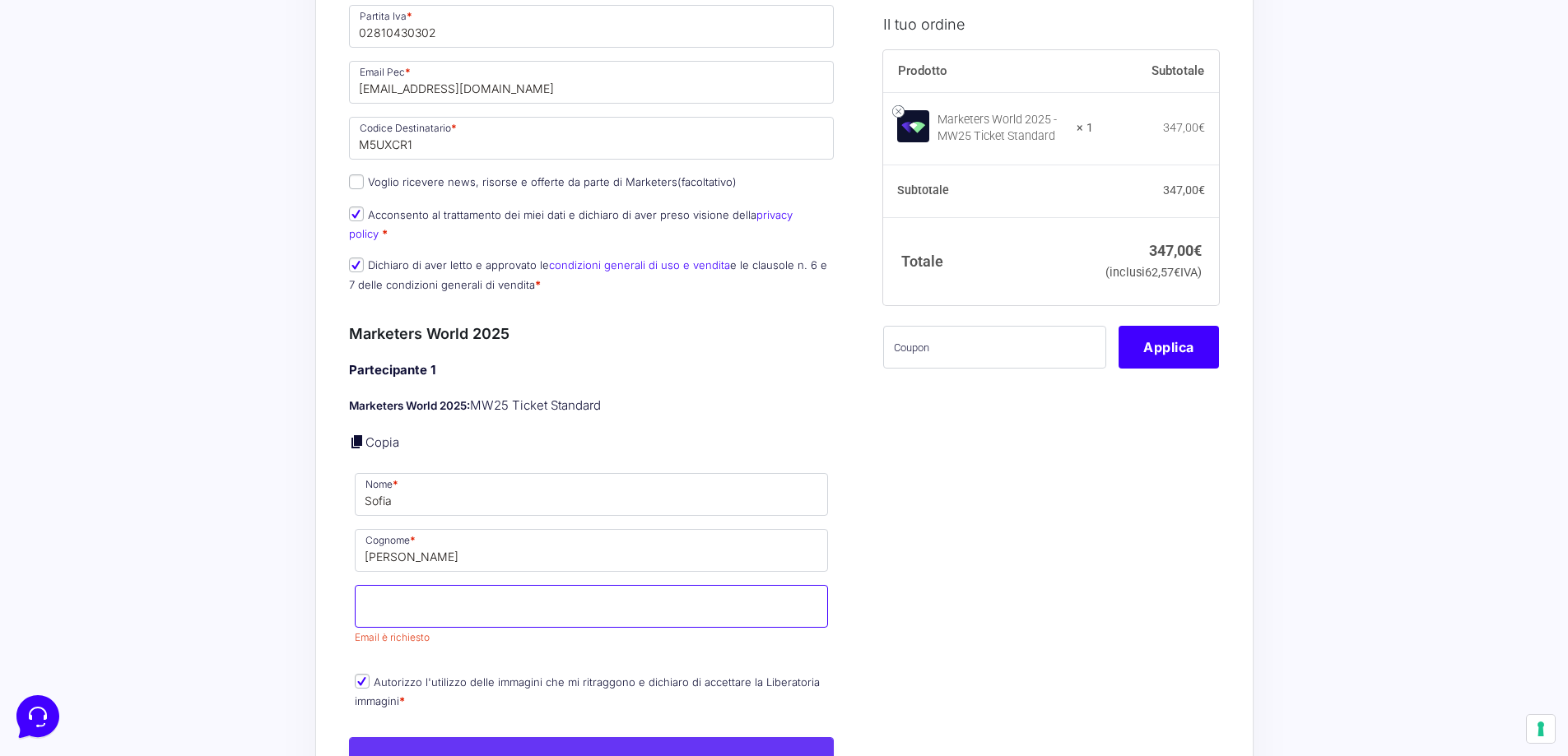
click at [505, 585] on input "Email *" at bounding box center [592, 606] width 474 height 43
paste input "sofia@webinword.com"
type input "sofia@webinword.com"
click at [253, 641] on div "Acquisti Protetti Reso Gratuito Pagamenti Flessibili Riepilogo Ordine 347,00 € …" at bounding box center [784, 449] width 1568 height 3102
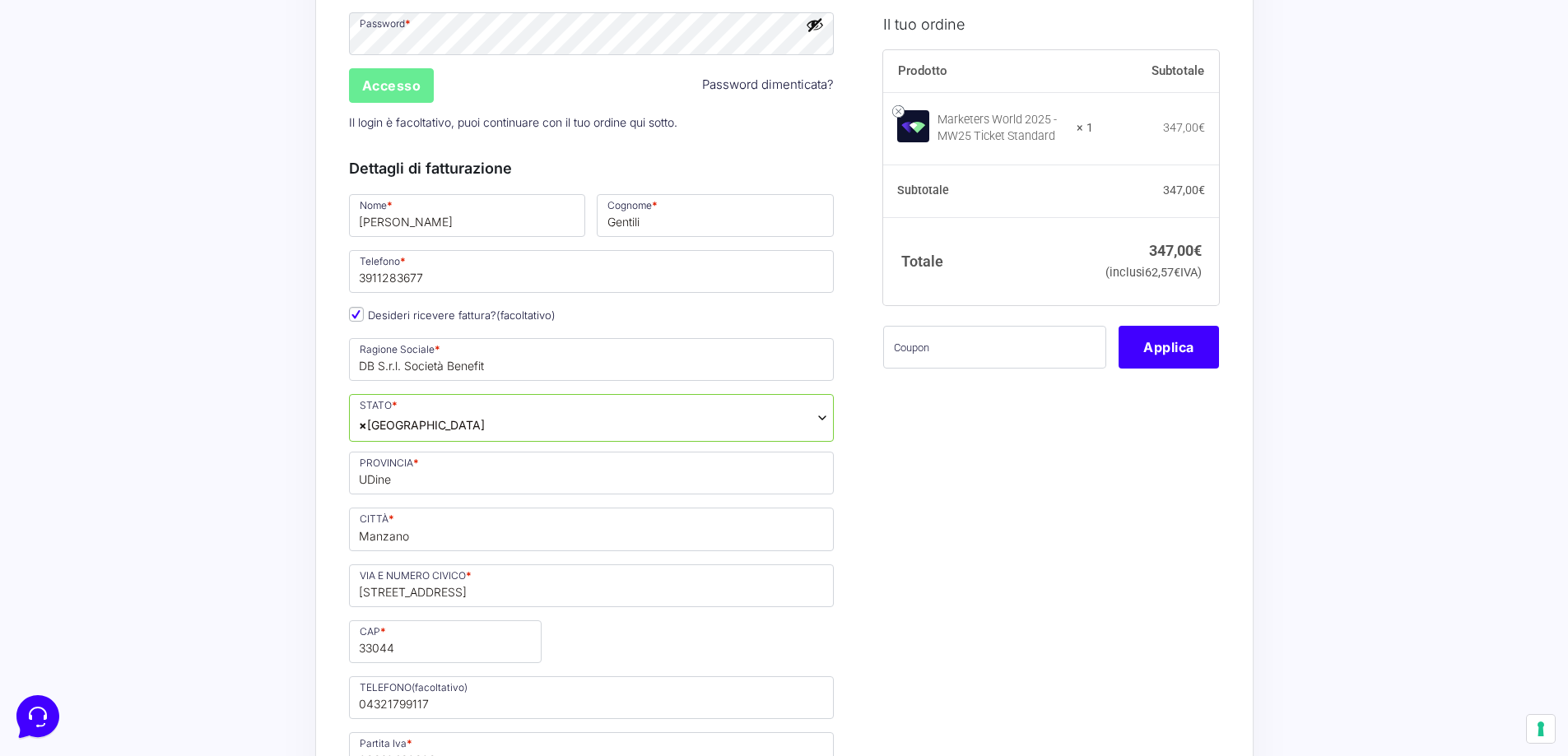
scroll to position [360, 0]
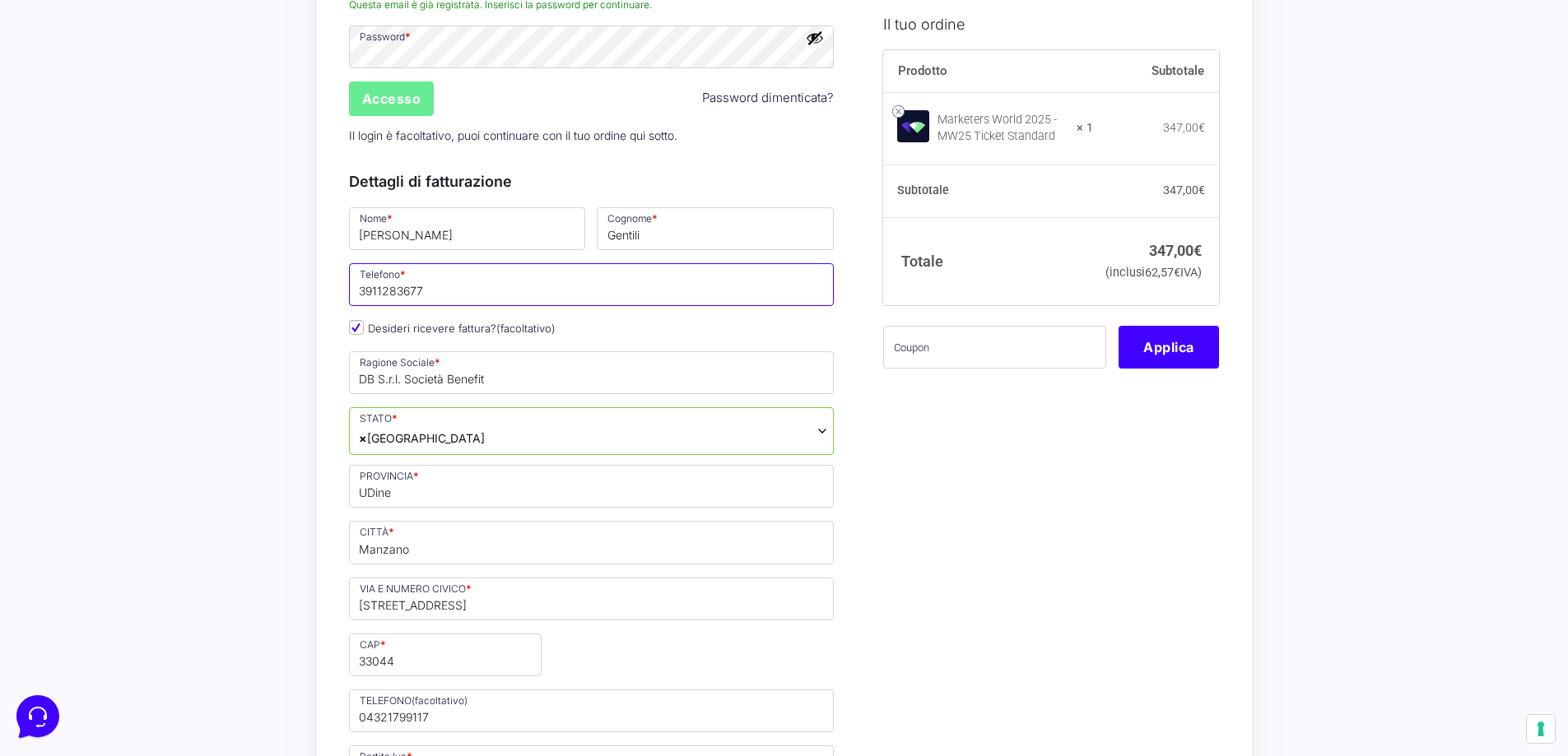
drag, startPoint x: 434, startPoint y: 294, endPoint x: 270, endPoint y: 293, distance: 164.0
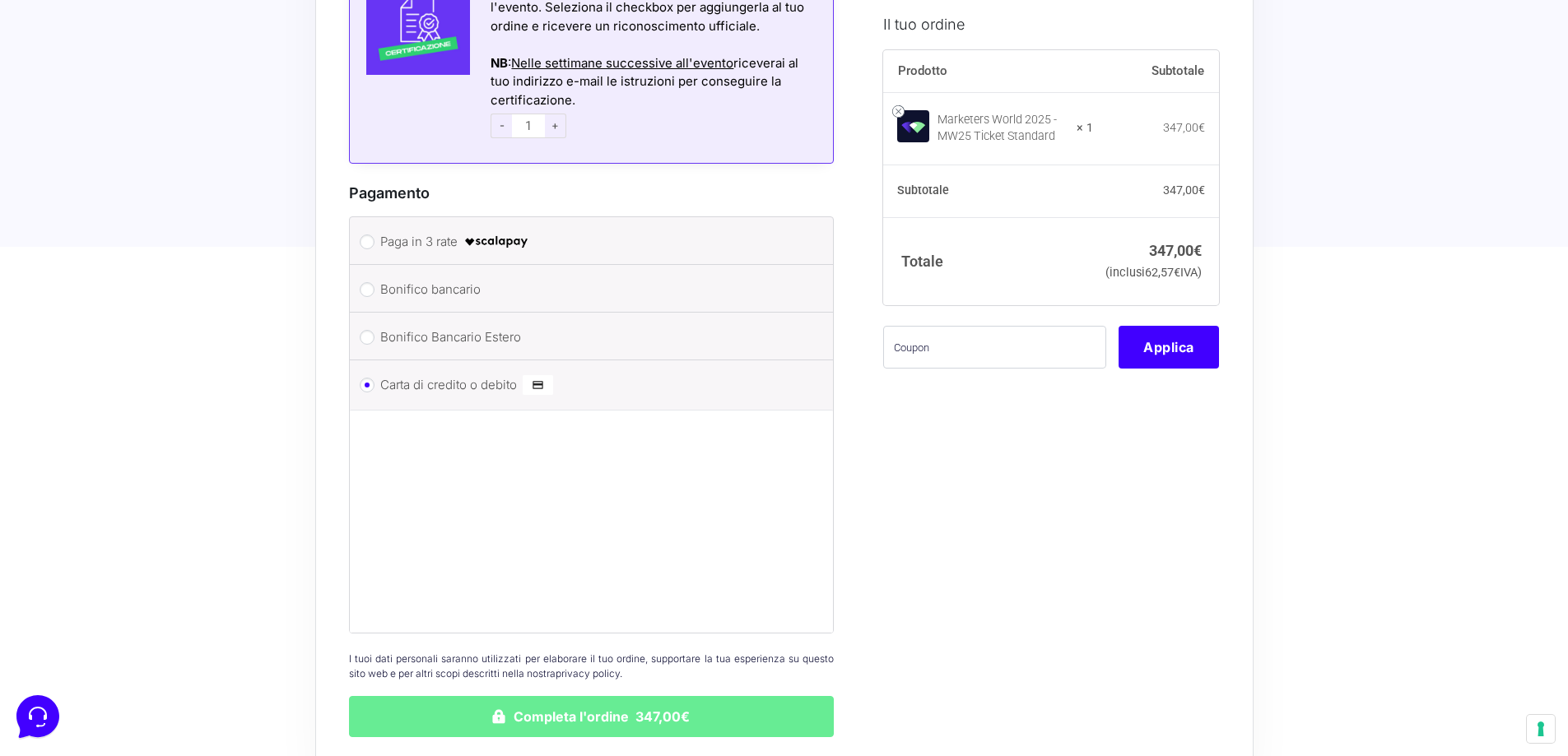
scroll to position [2413, 0]
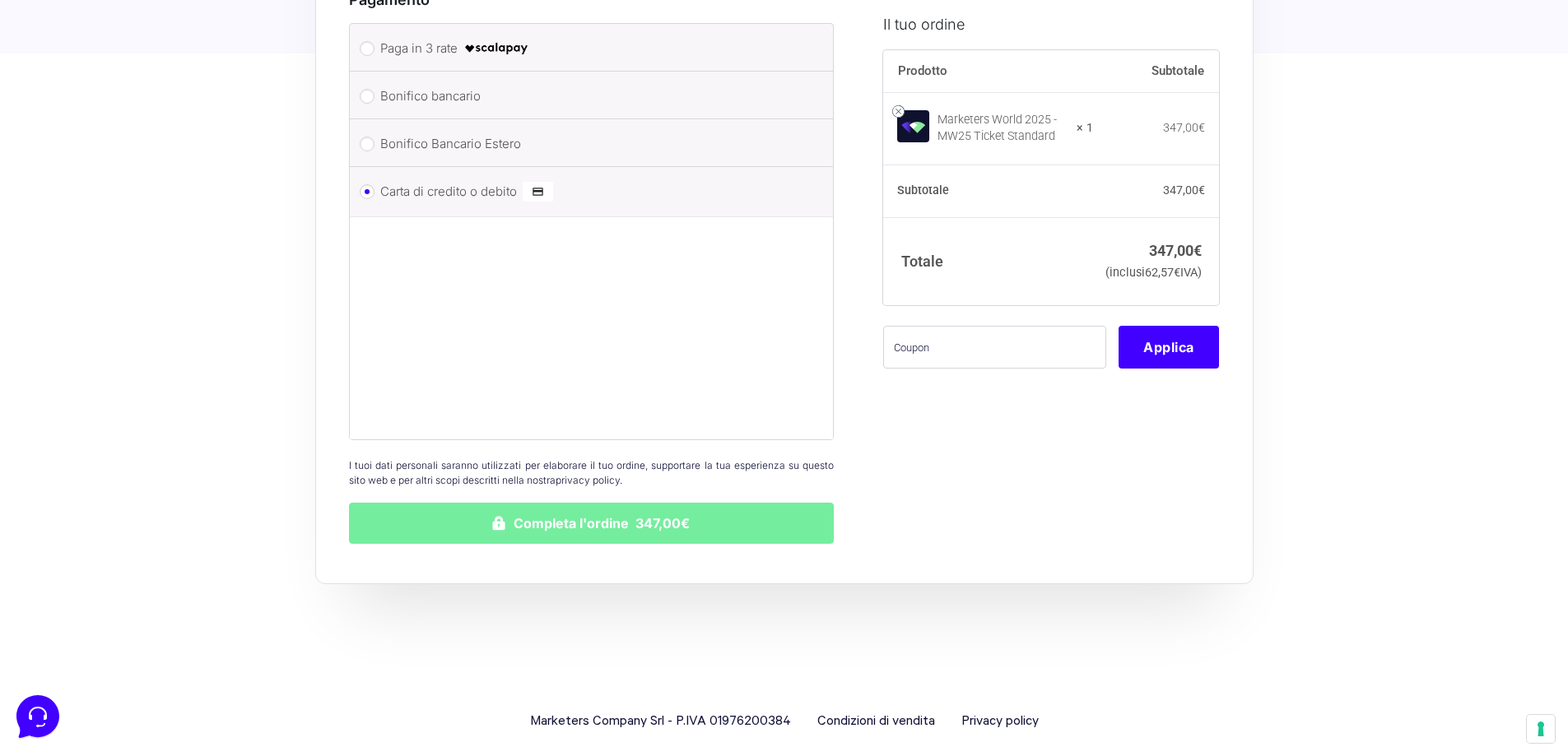
type input "3458459110"
click at [577, 510] on button "Completa l'ordine 347,00€" at bounding box center [592, 523] width 486 height 41
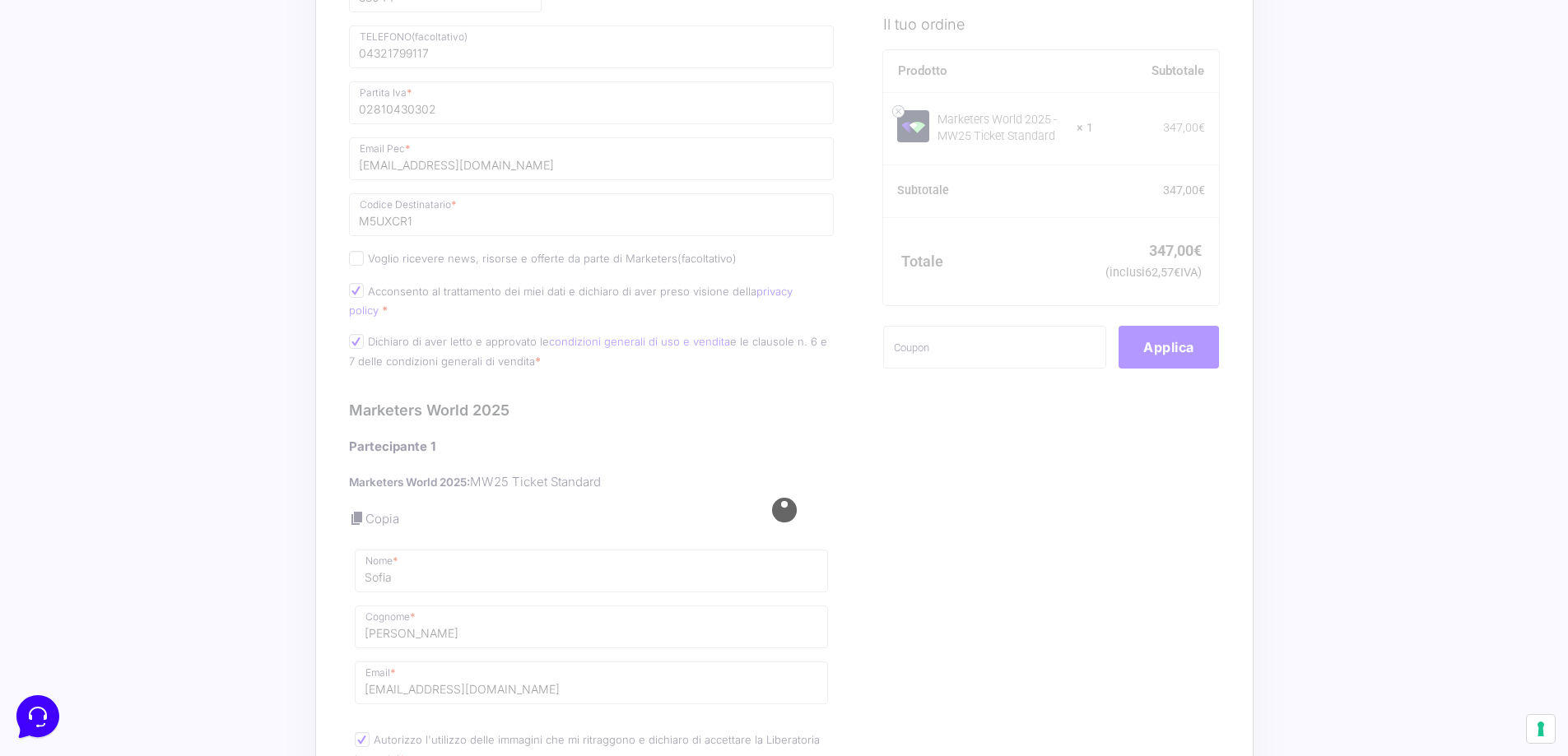
scroll to position [1178, 0]
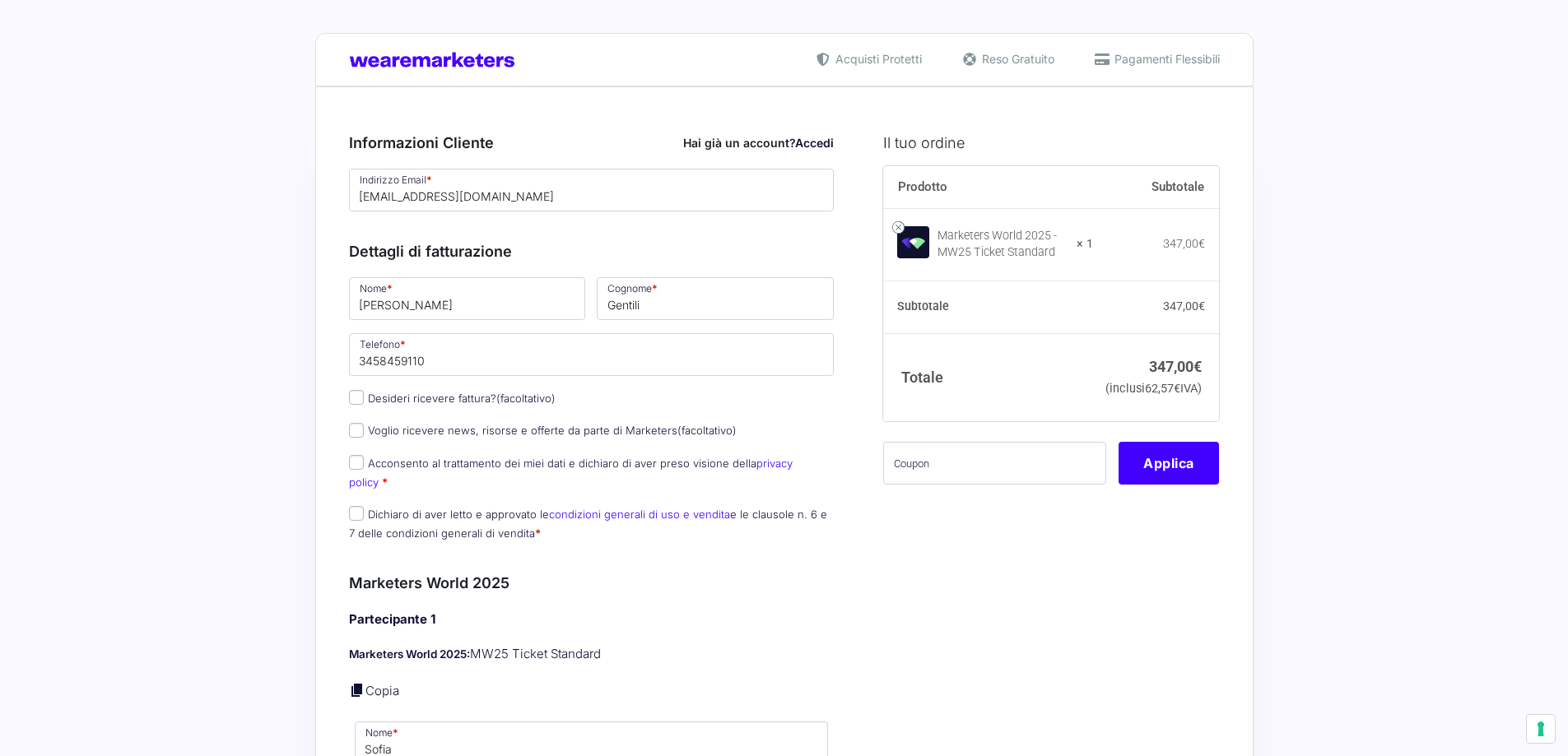
select select
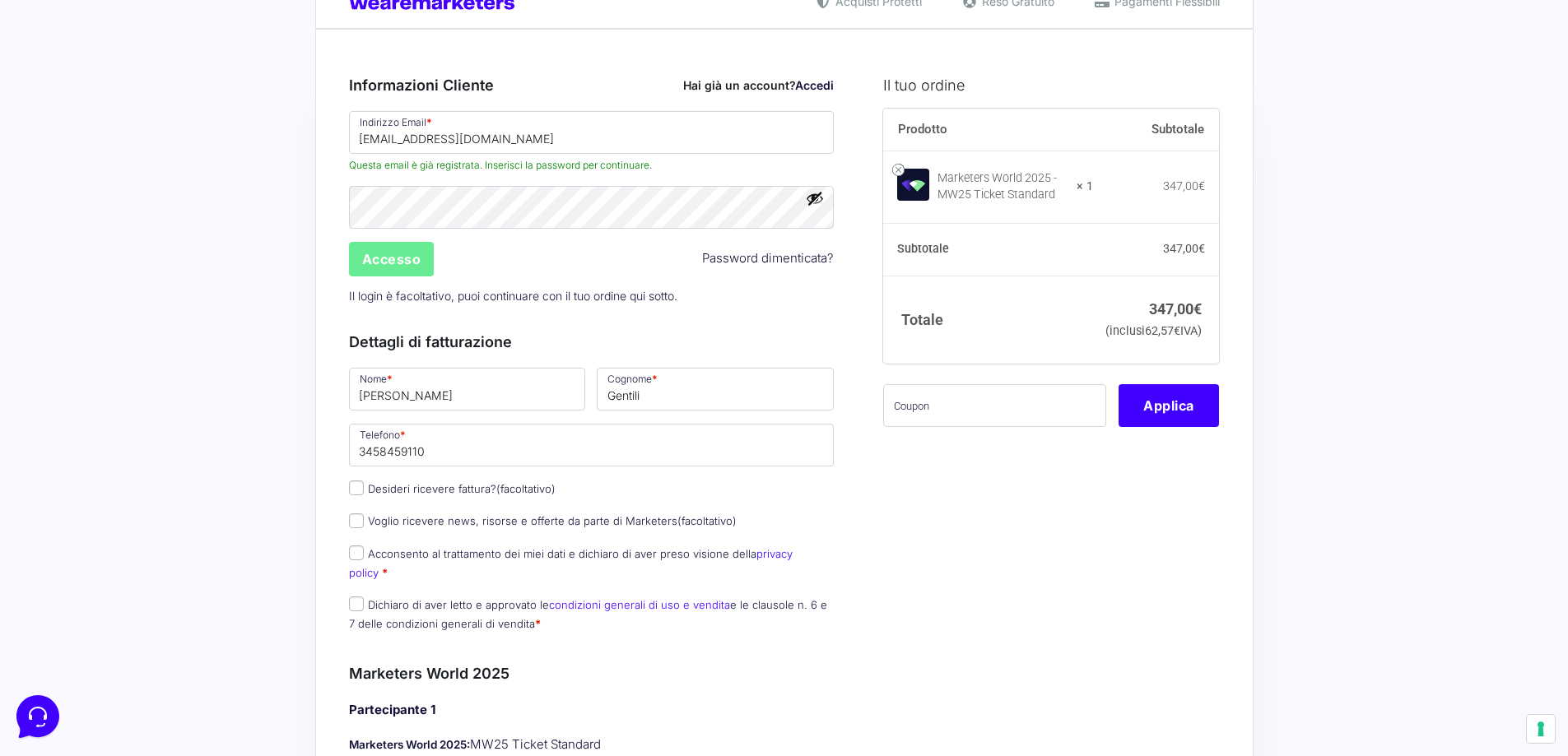
scroll to position [83, 0]
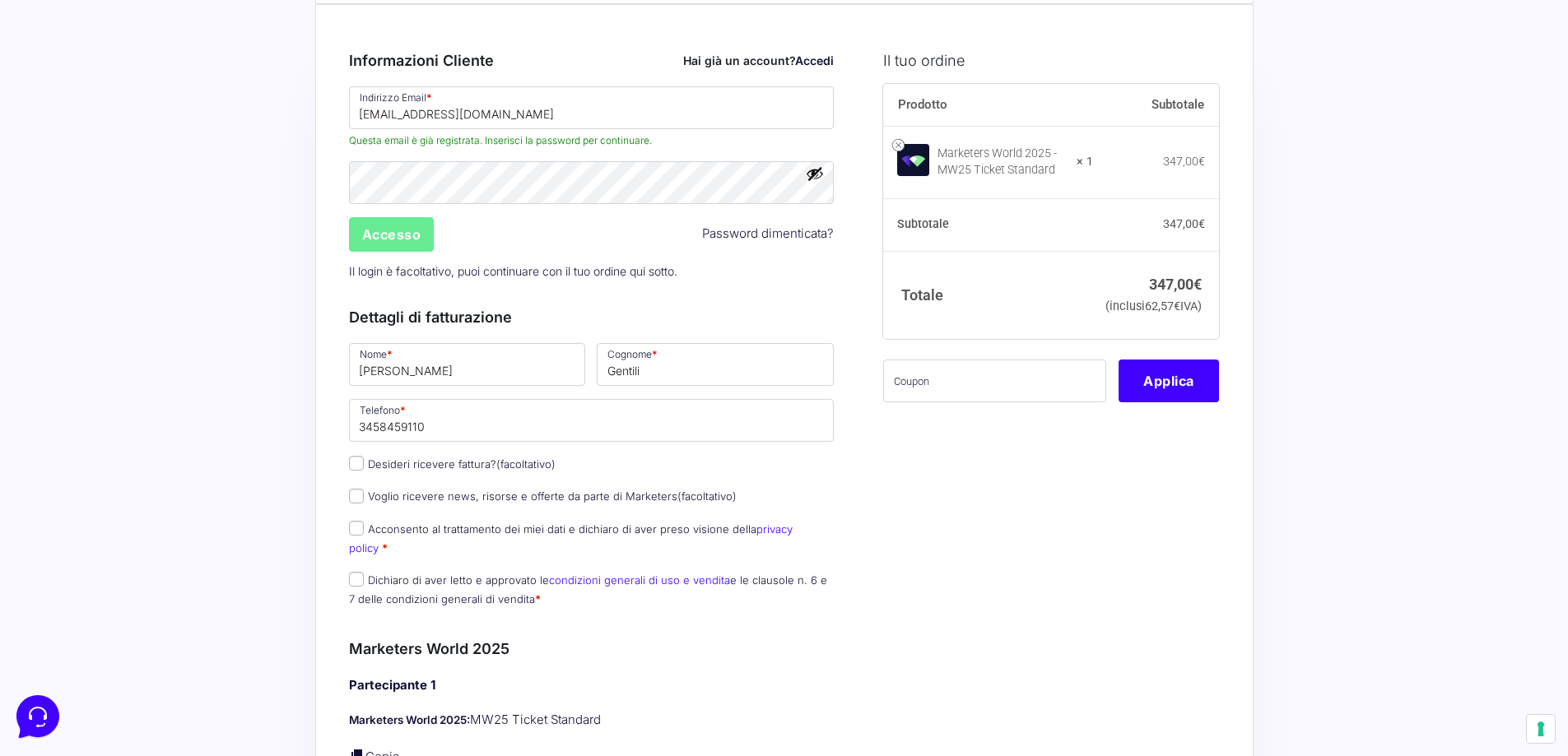
click at [479, 467] on label "Desideri ricevere fattura? (facoltativo)" at bounding box center [452, 464] width 207 height 13
click at [364, 467] on input "Desideri ricevere fattura? (facoltativo)" at bounding box center [356, 464] width 15 height 15
checkbox input "true"
type input "DB S.r.l. Società Benefit"
select select "IT"
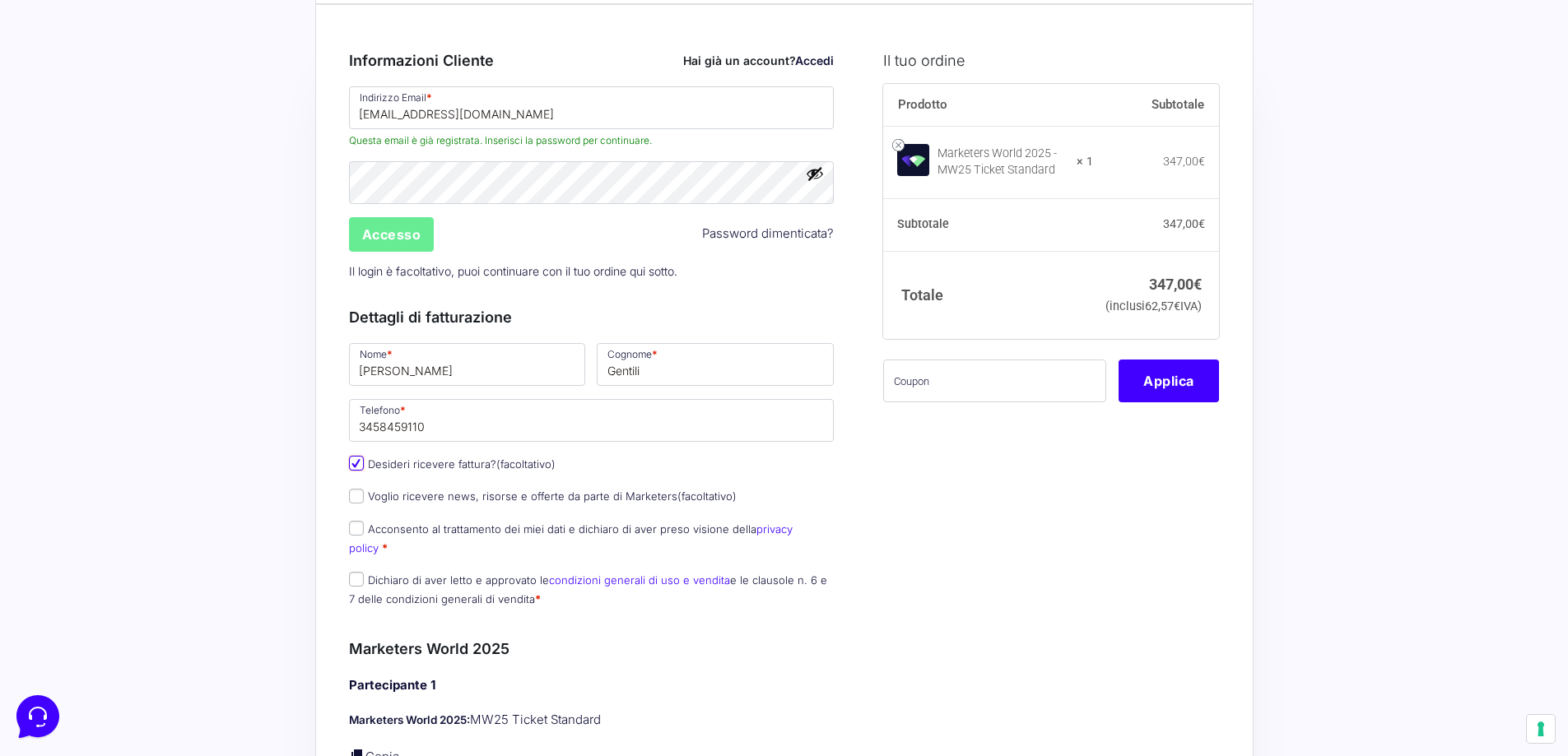
type input "UDine"
type input "Manzano"
type input "[STREET_ADDRESS]"
type input "33044"
type input "04321799117"
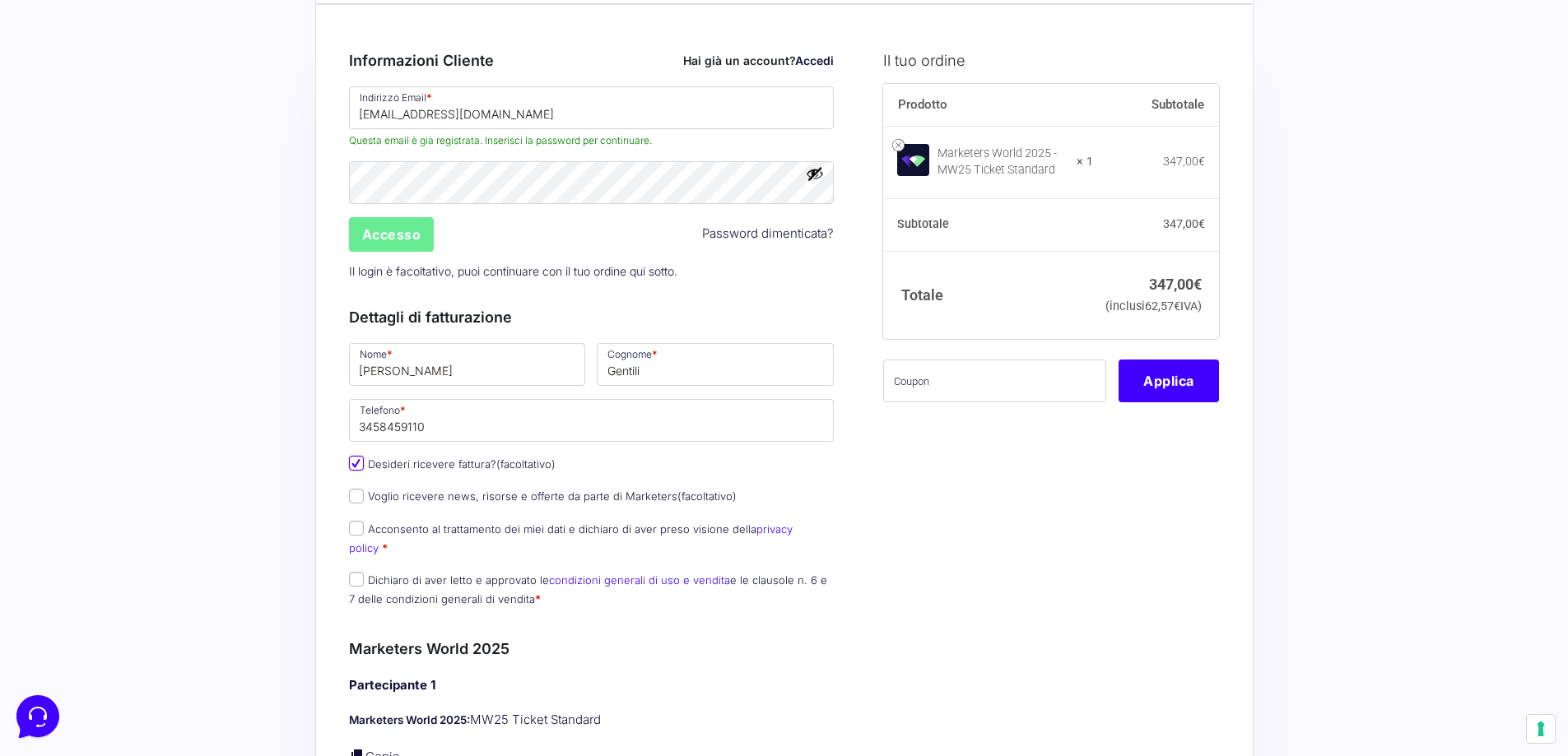
type input "02810430302"
type input "[EMAIL_ADDRESS][DOMAIN_NAME]"
type input "M5UXCR1"
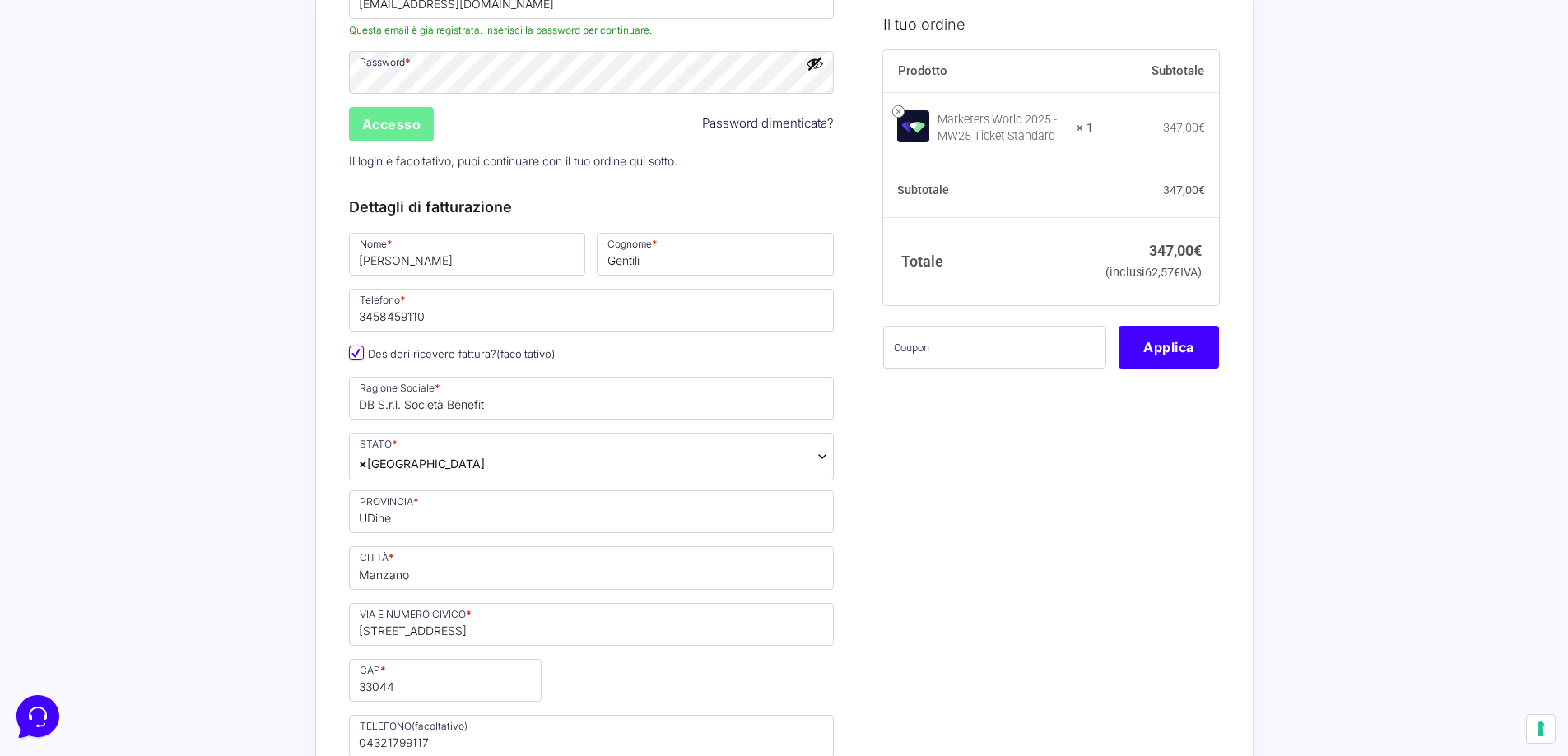
scroll to position [329, 0]
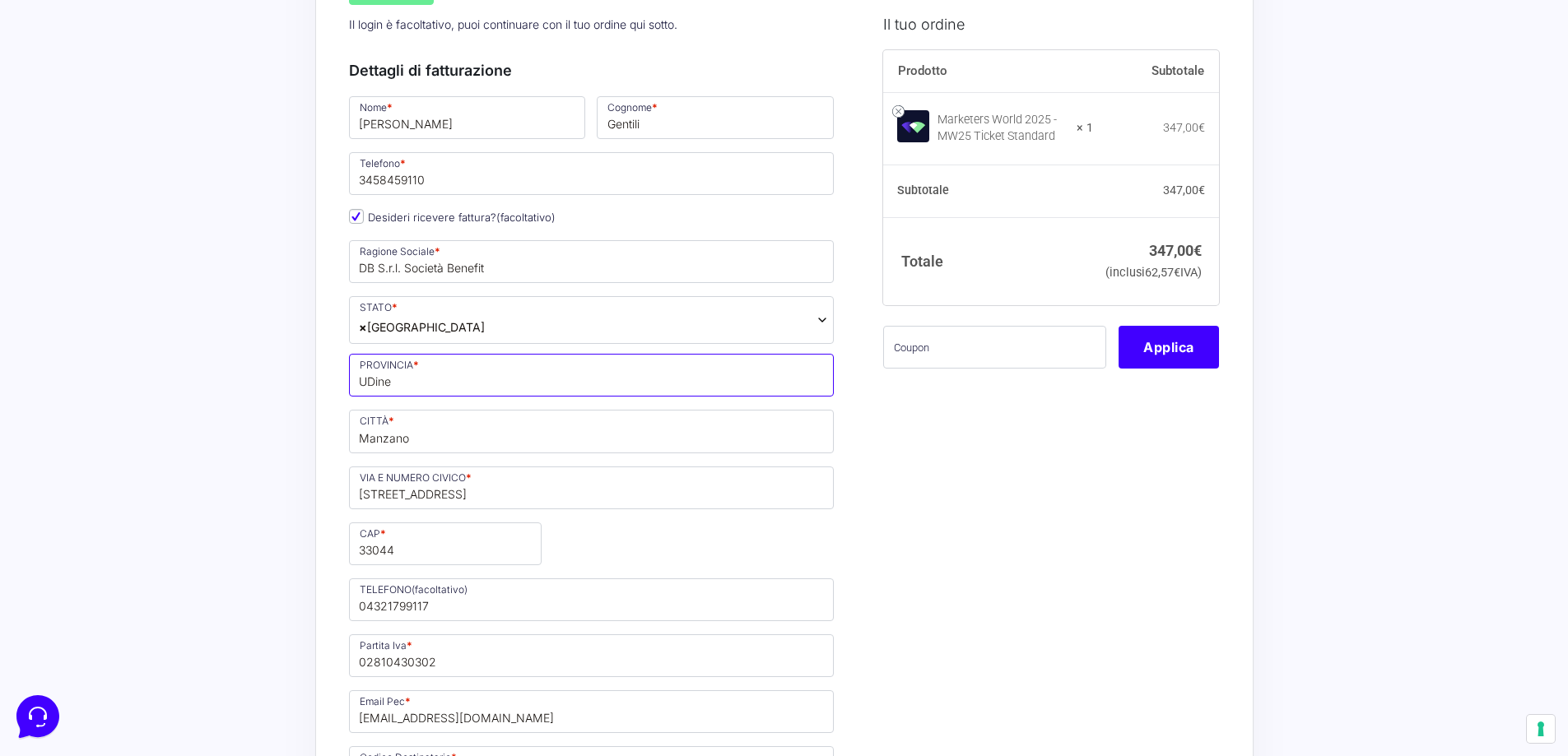
click at [376, 383] on input "UDine" at bounding box center [592, 375] width 486 height 43
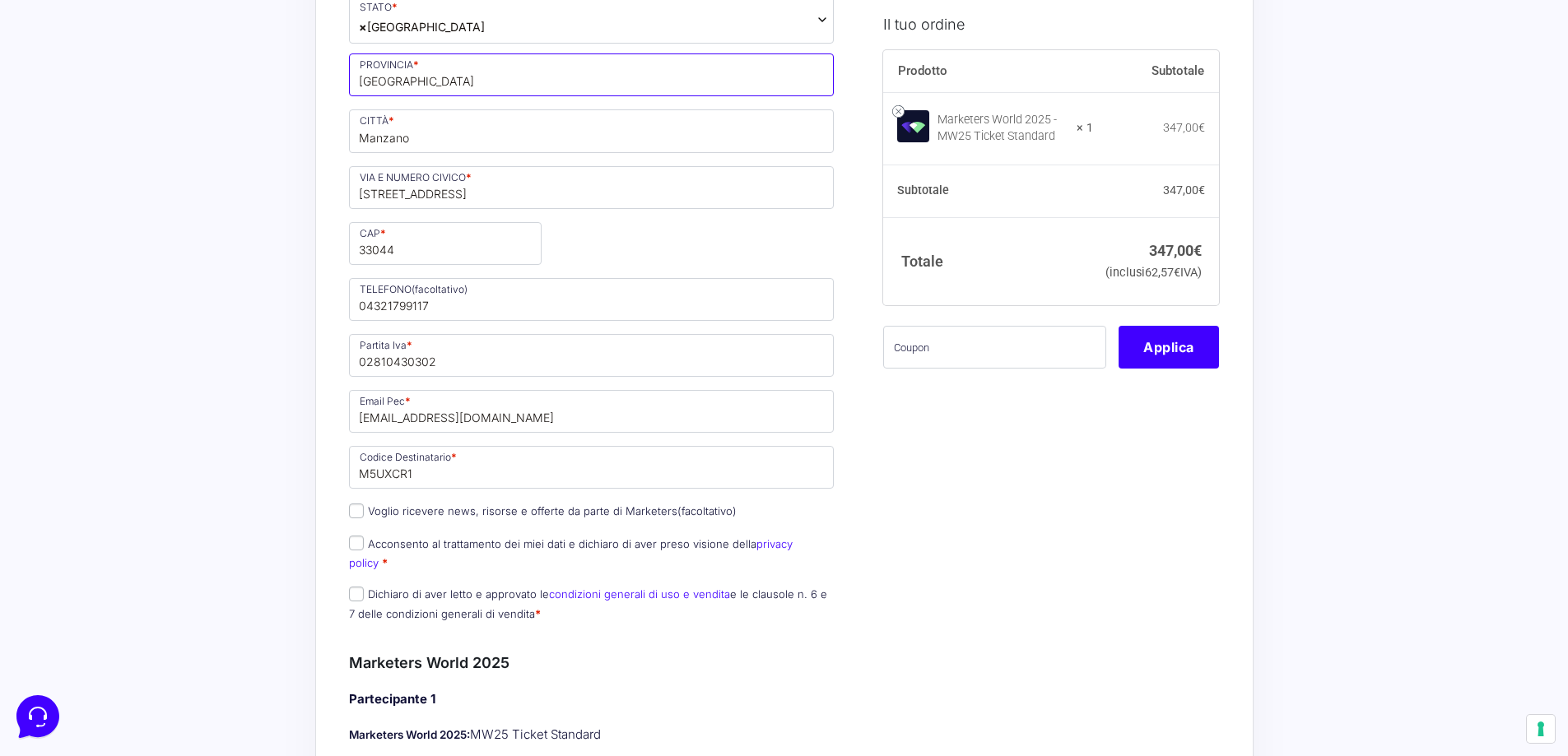
scroll to position [659, 0]
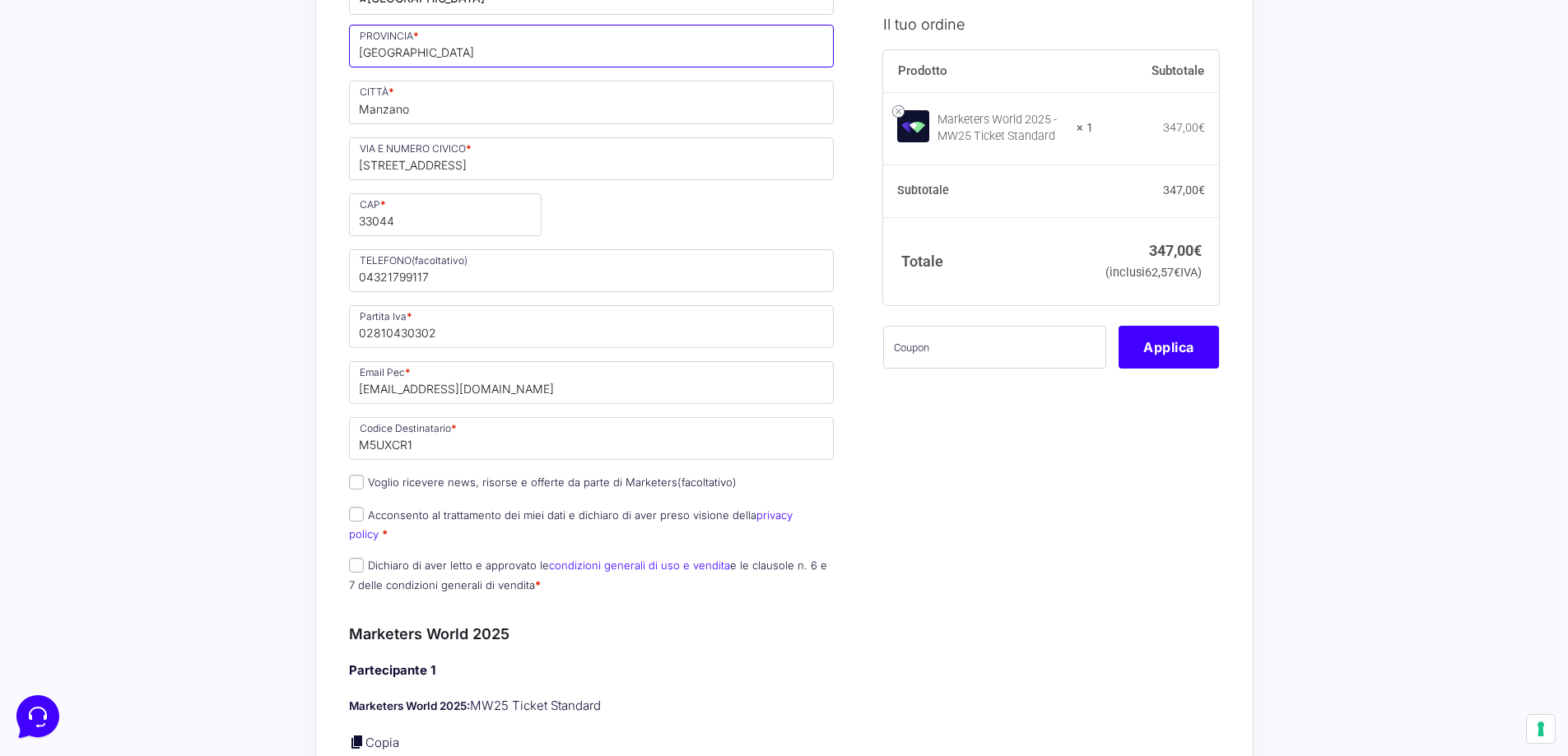
type input "Udine"
click at [476, 518] on label "Acconsento al trattamento dei miei dati e dichiaro di aver preso visione della …" at bounding box center [570, 524] width 444 height 32
click at [364, 518] on input "Acconsento al trattamento dei miei dati e dichiaro di aver preso visione della …" at bounding box center [356, 514] width 15 height 15
checkbox input "true"
click at [469, 559] on label "Dichiaro di aver letto e approvato le condizioni generali di uso e vendita e le…" at bounding box center [588, 574] width 479 height 32
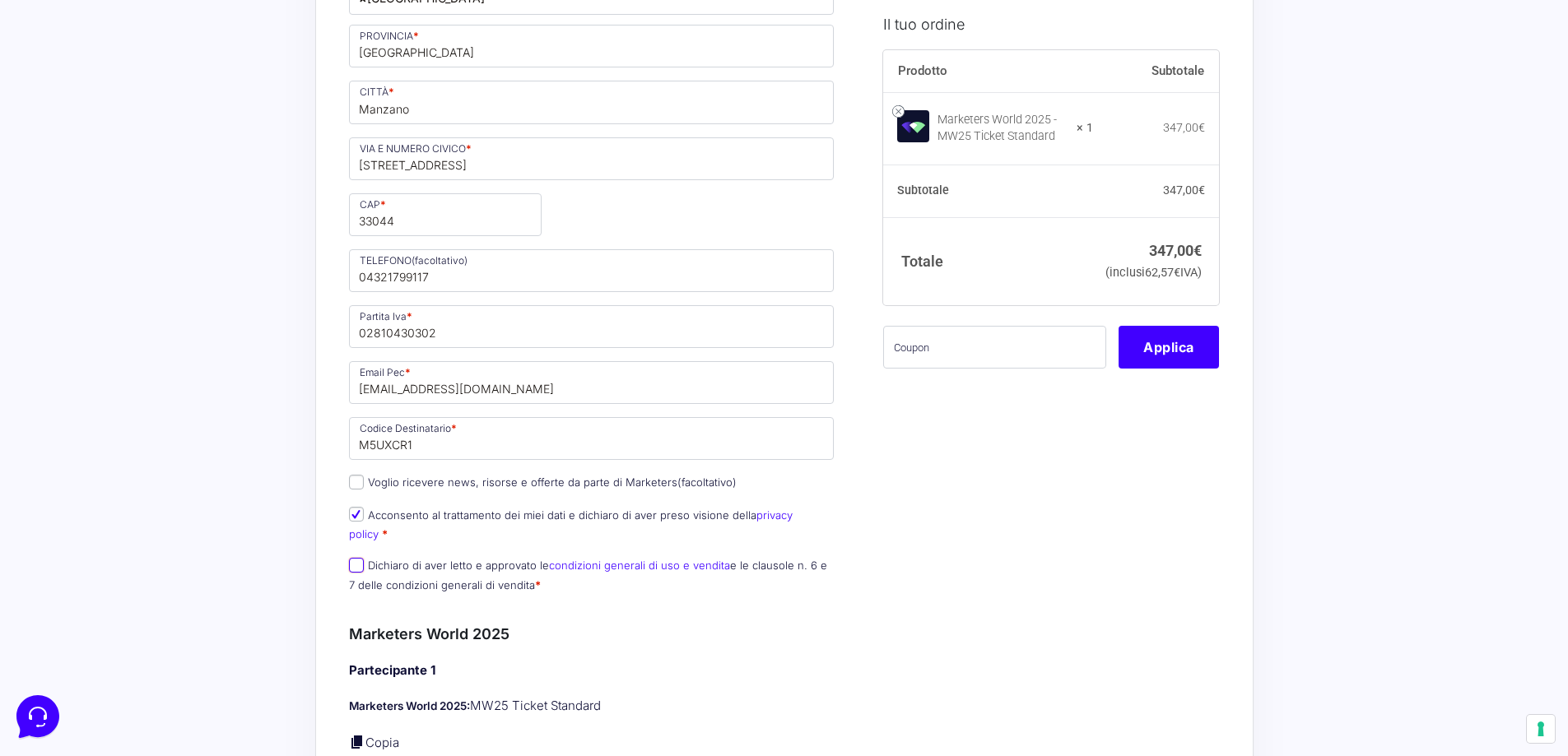
click at [364, 558] on input "Dichiaro di aver letto e approvato le condizioni generali di uso e vendita e le…" at bounding box center [356, 565] width 15 height 15
checkbox input "true"
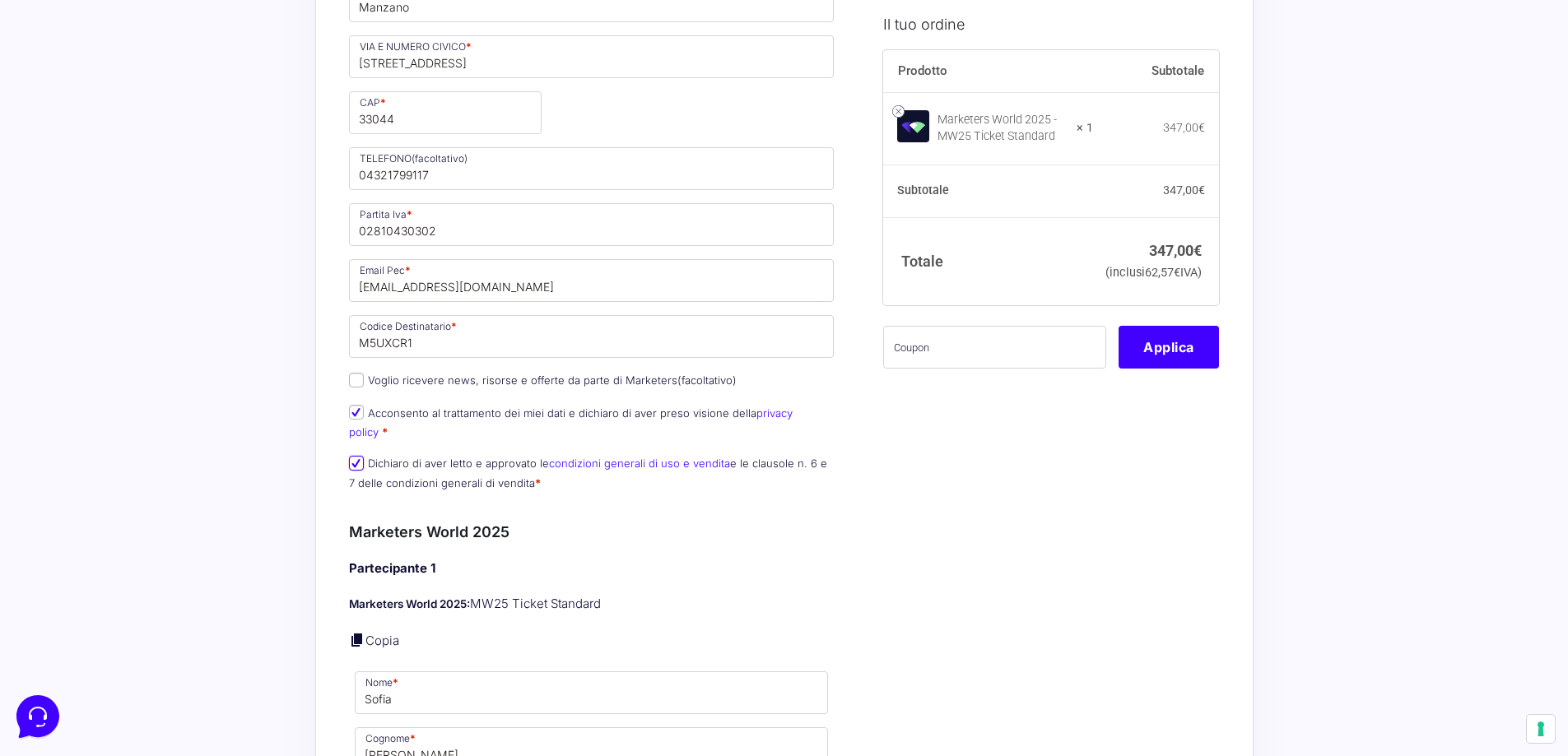
scroll to position [905, 0]
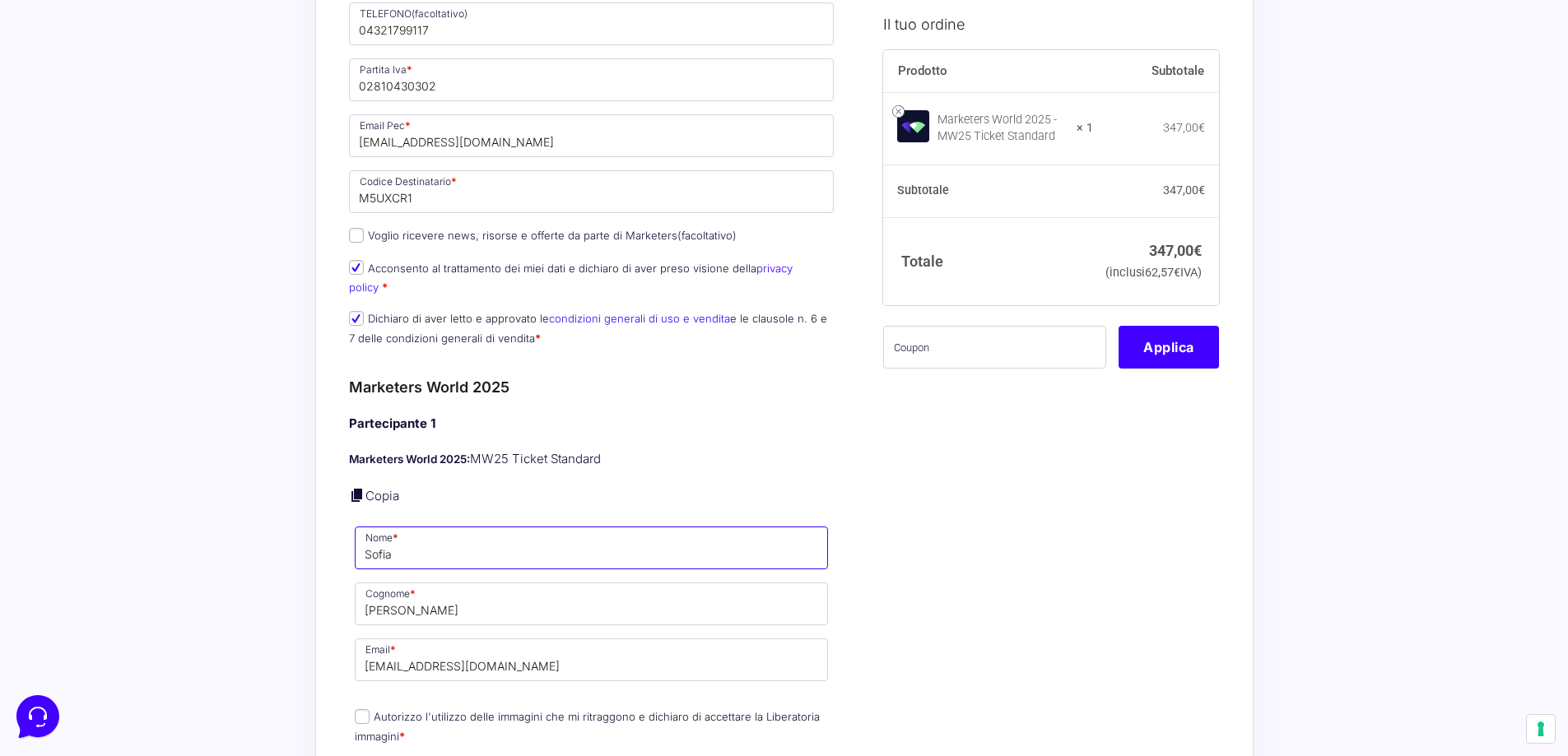
drag, startPoint x: 469, startPoint y: 536, endPoint x: 302, endPoint y: 547, distance: 167.4
click at [302, 546] on div "Acquisti Protetti Reso Gratuito Pagamenti Flessibili Riepilogo Ordine 347,00 € …" at bounding box center [784, 565] width 1568 height 2940
type input "Andrea"
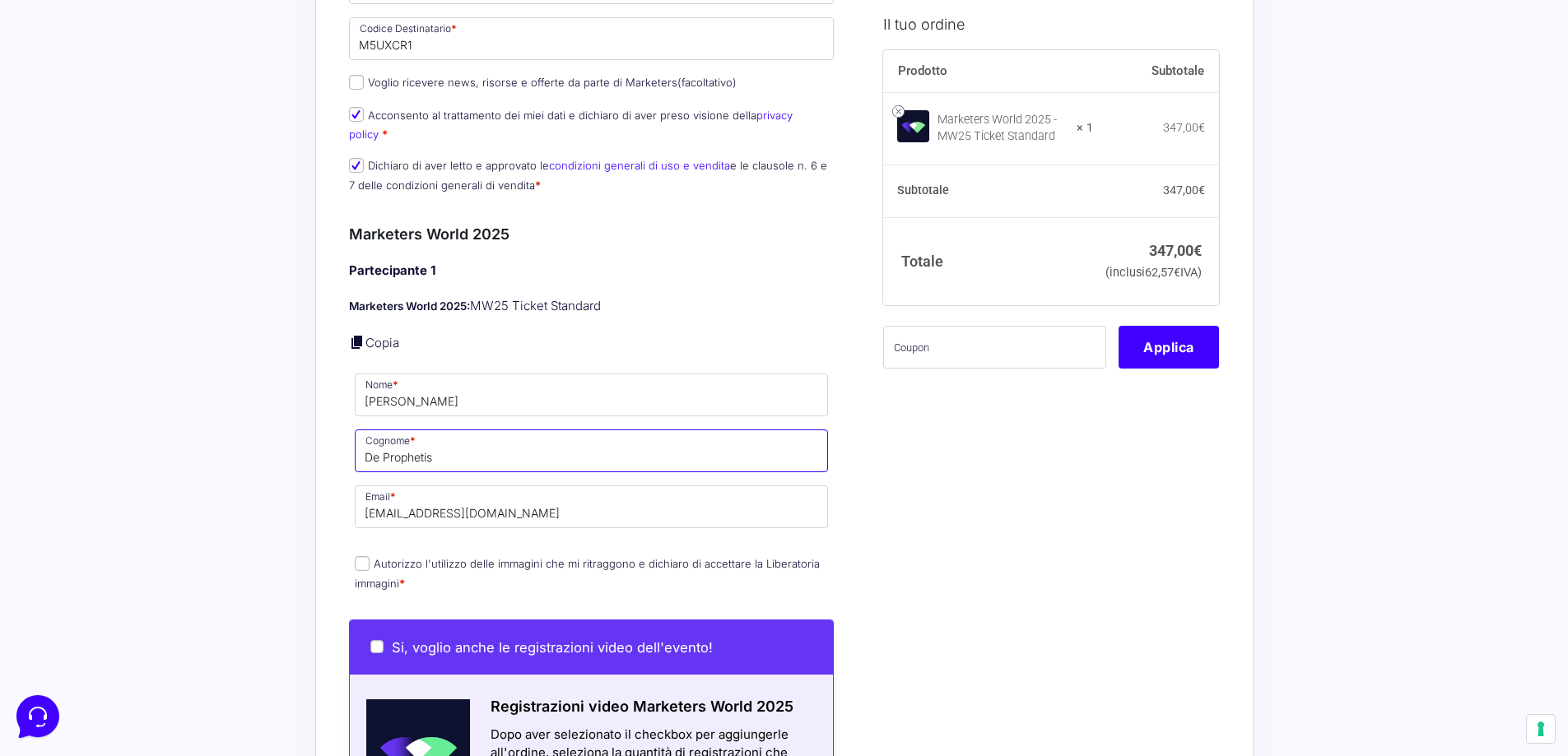
scroll to position [1234, 0]
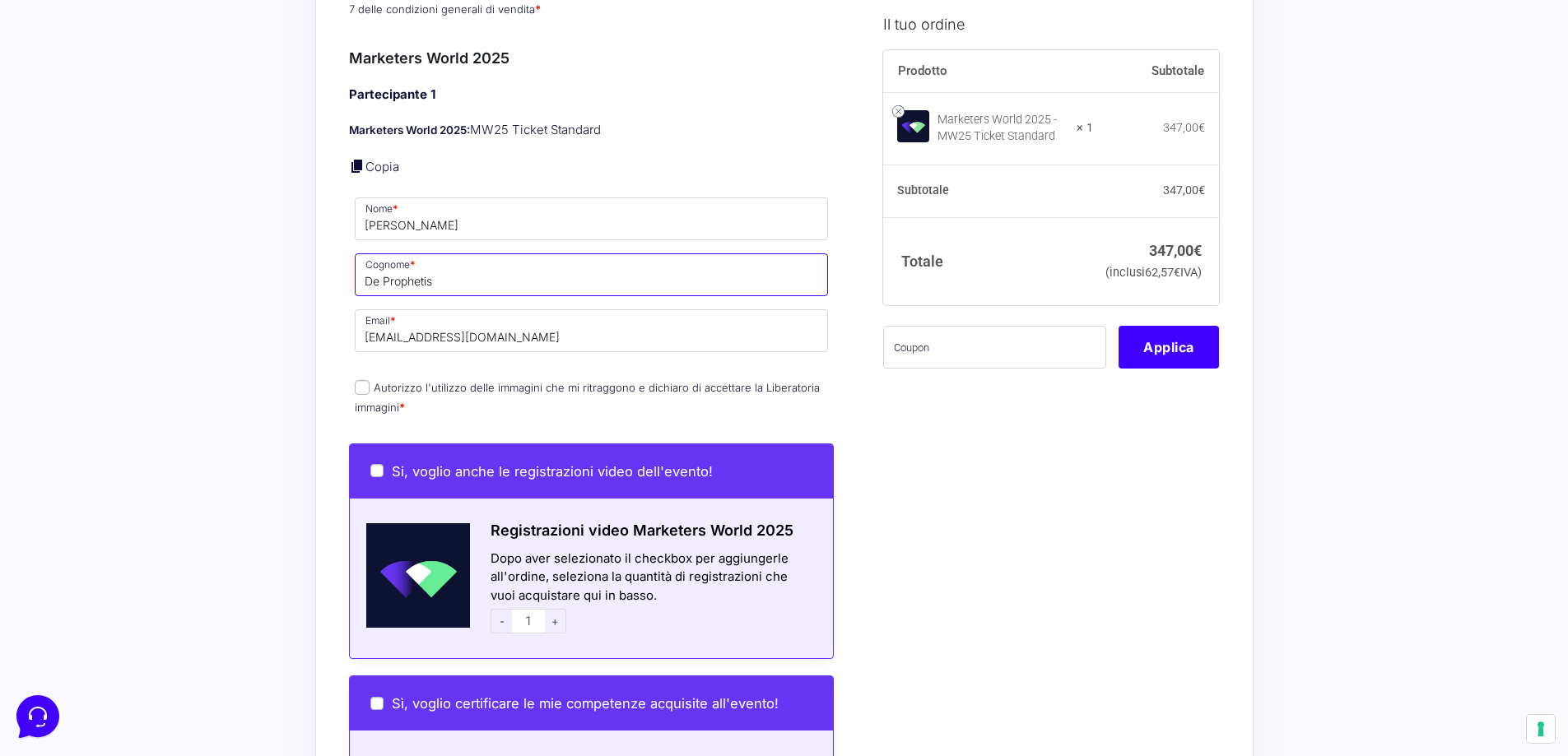
type input "De Prophetis"
drag, startPoint x: 427, startPoint y: 320, endPoint x: 253, endPoint y: 322, distance: 174.0
click at [253, 321] on div "Acquisti Protetti Reso Gratuito Pagamenti Flessibili Riepilogo Ordine 347,00 € …" at bounding box center [784, 235] width 1568 height 2940
paste input "andrea@webinword.com"
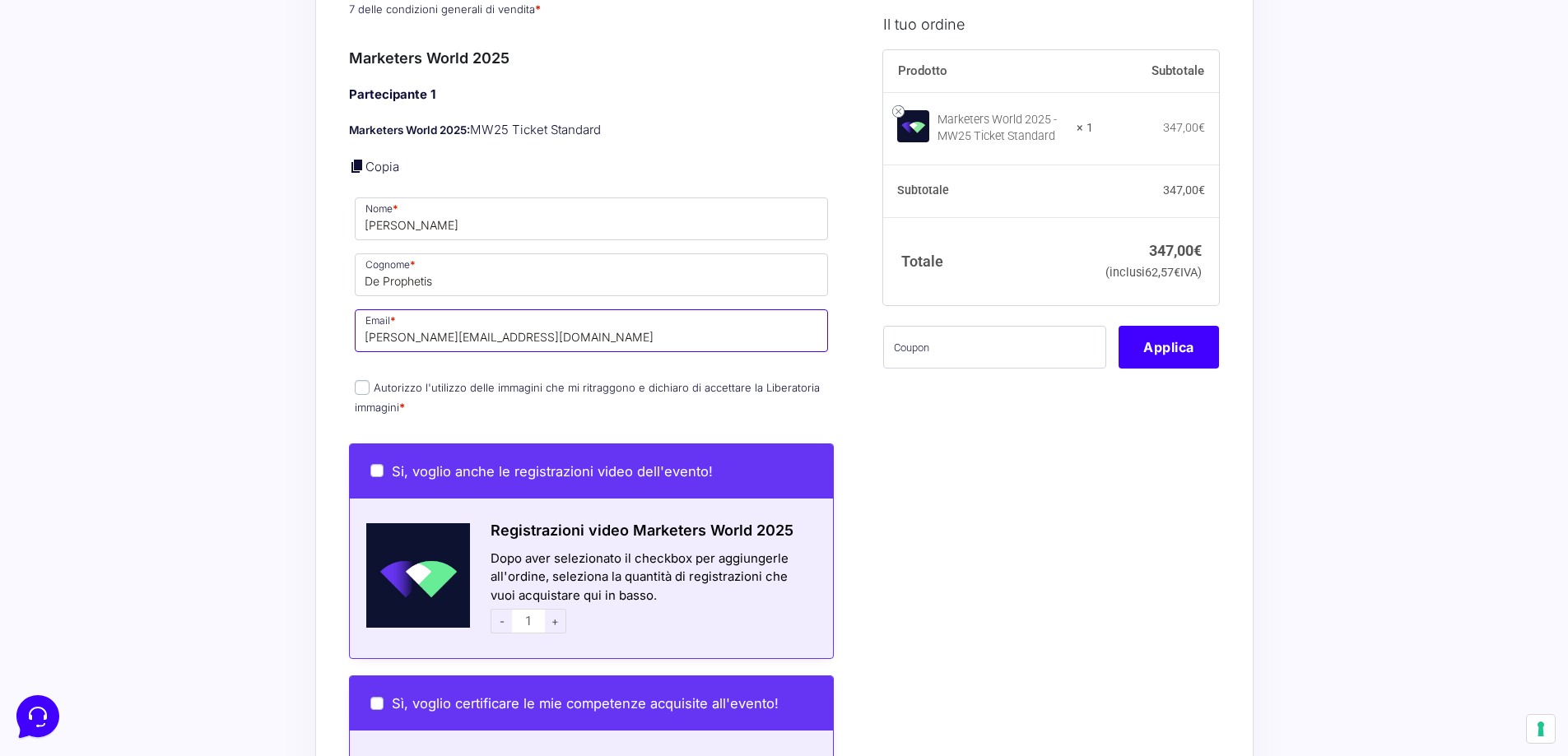
type input "andrea@webinword.com"
click at [488, 379] on span "Autorizzo l'utilizzo delle immagini che mi ritraggono e dichiaro di accettare l…" at bounding box center [587, 397] width 465 height 35
click at [489, 381] on label "Autorizzo l'utilizzo delle immagini che mi ritraggono e dichiaro di accettare l…" at bounding box center [587, 397] width 465 height 32
click at [369, 380] on input "Autorizzo l'utilizzo delle immagini che mi ritraggono e dichiaro di accettare l…" at bounding box center [362, 388] width 15 height 15
checkbox input "true"
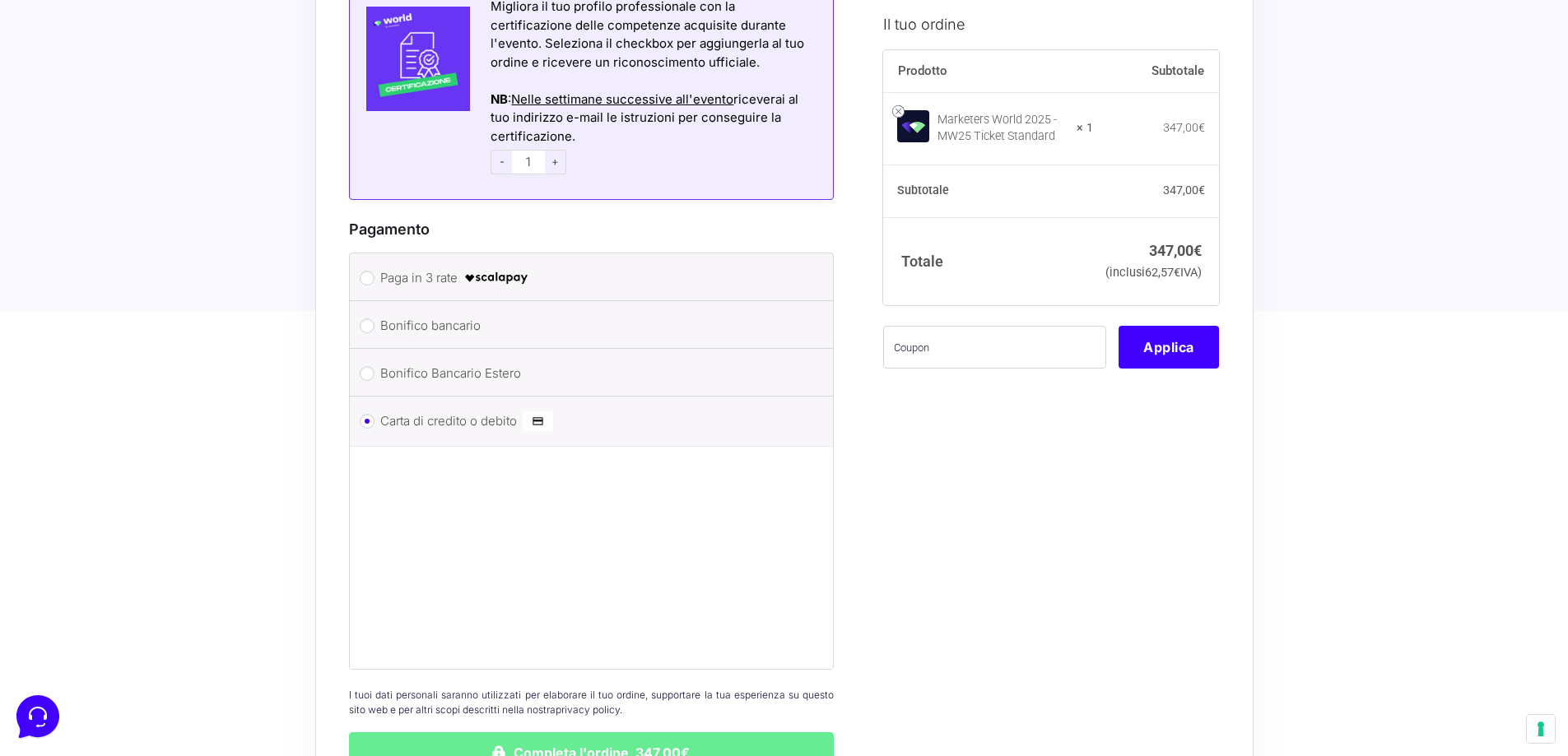
scroll to position [2139, 0]
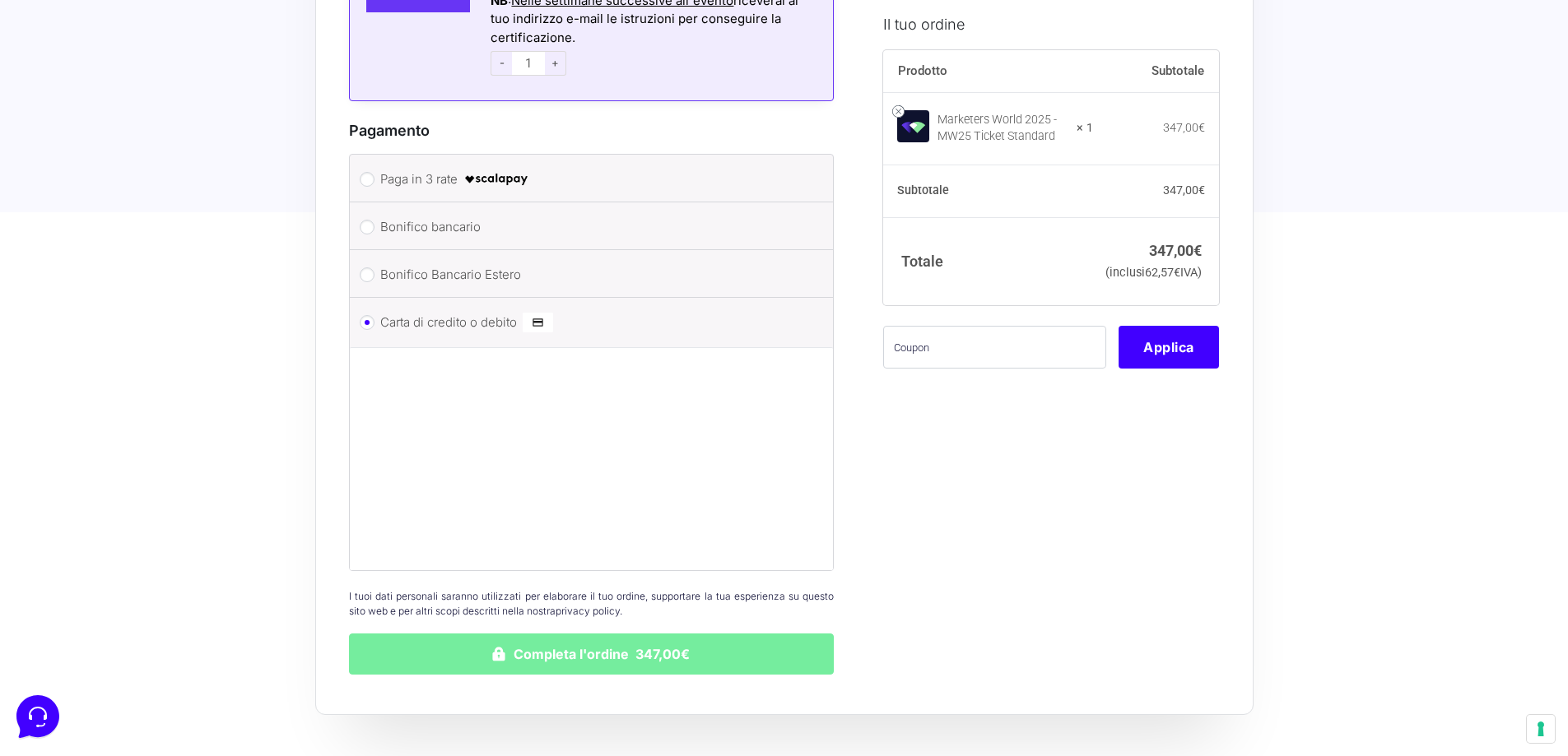
click at [578, 649] on button "Completa l'ordine 347,00€" at bounding box center [592, 654] width 486 height 41
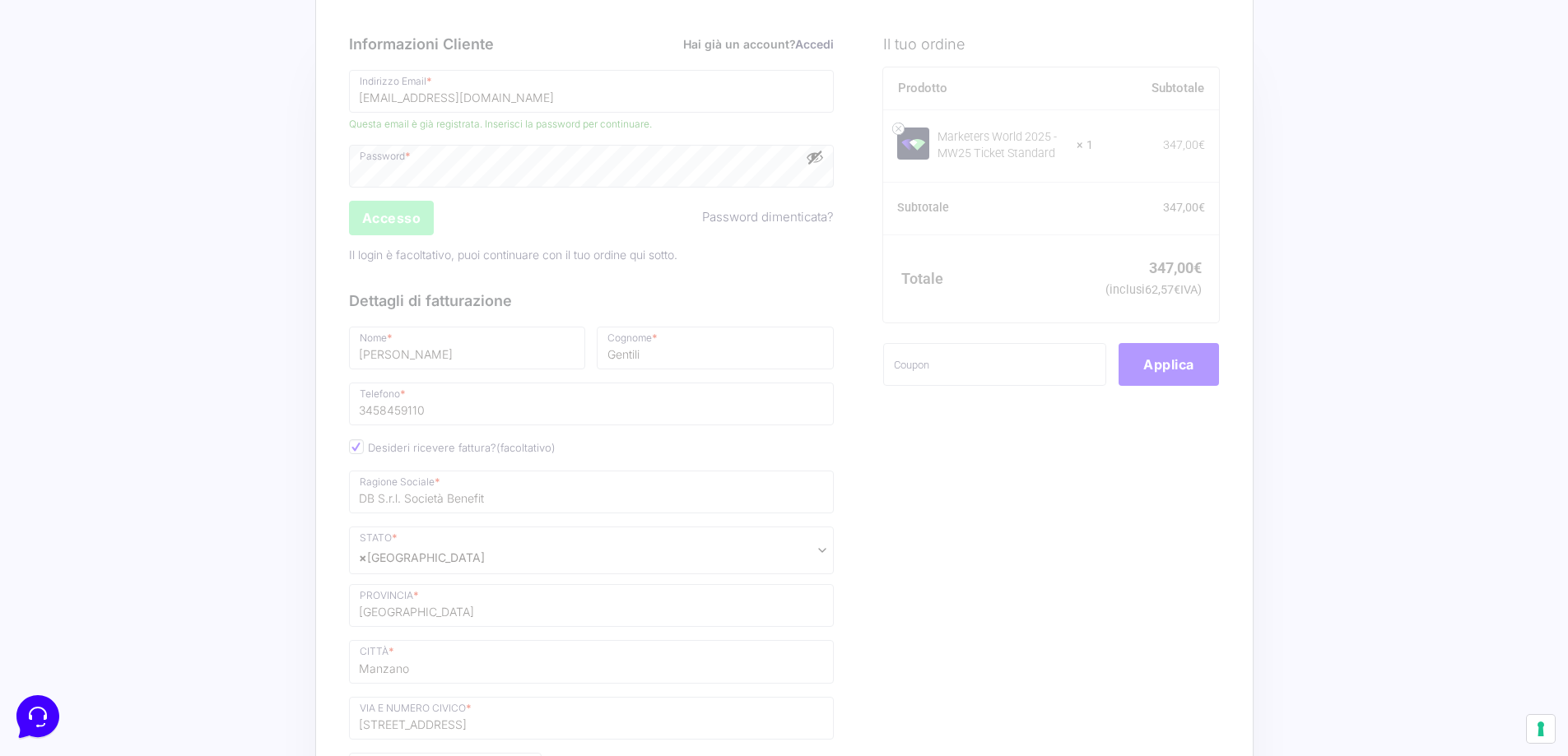
scroll to position [0, 0]
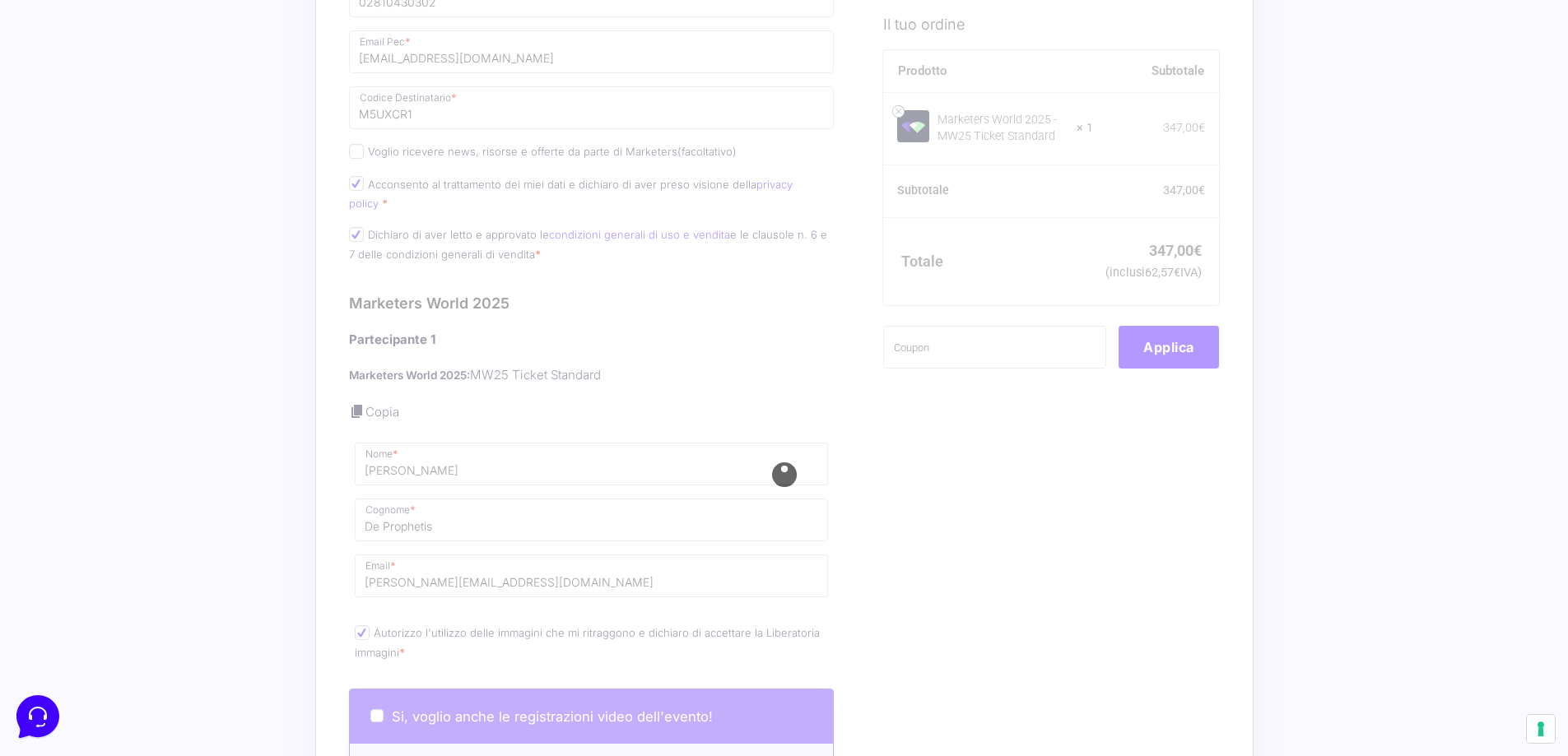
scroll to position [1070, 0]
